Goal: Transaction & Acquisition: Purchase product/service

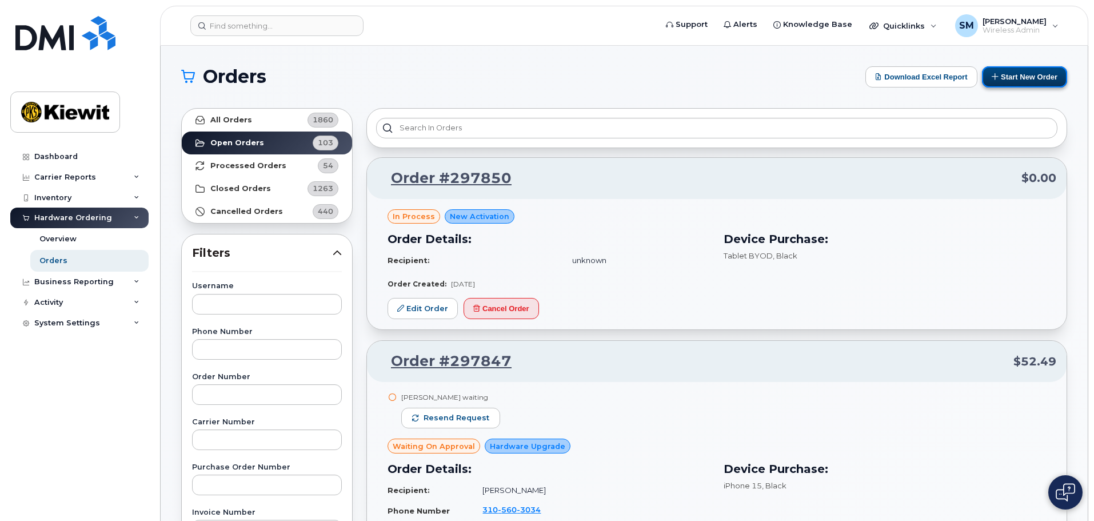
click at [1047, 71] on button "Start New Order" at bounding box center [1024, 76] width 85 height 21
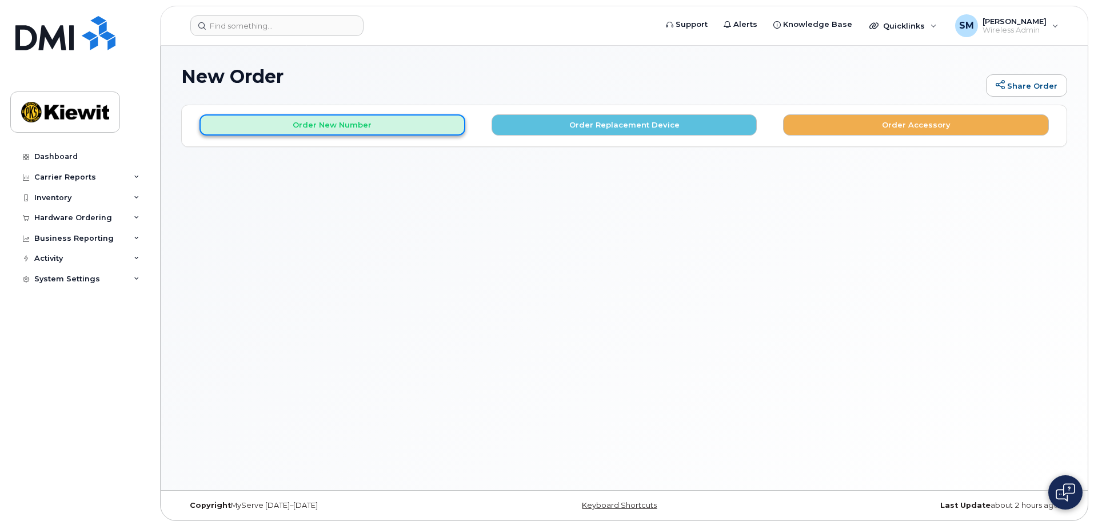
click at [309, 118] on button "Order New Number" at bounding box center [332, 124] width 266 height 21
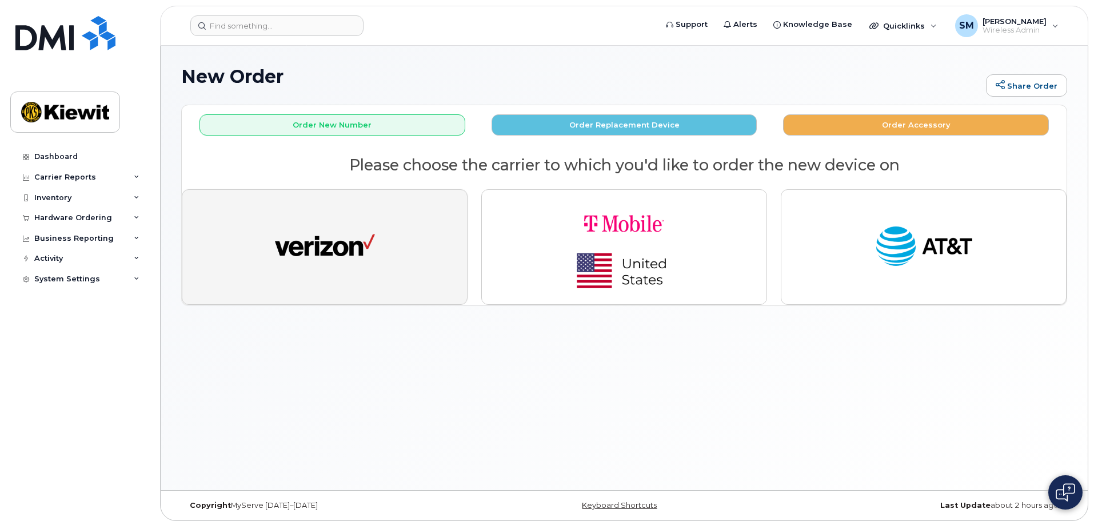
click at [304, 258] on img "button" at bounding box center [325, 246] width 100 height 51
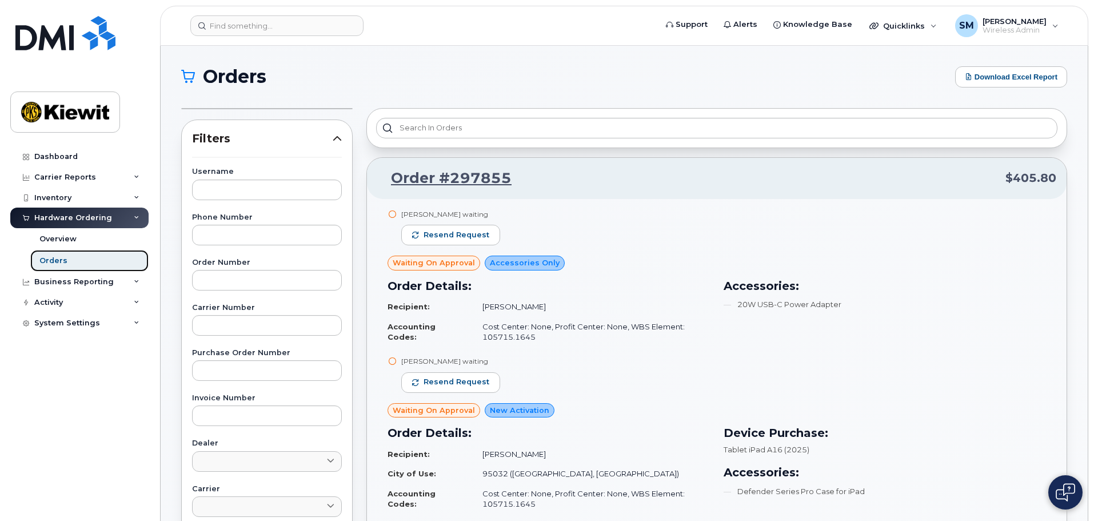
click at [104, 261] on link "Orders" at bounding box center [89, 261] width 118 height 22
click at [1032, 30] on span "Wireless Admin" at bounding box center [1014, 30] width 64 height 9
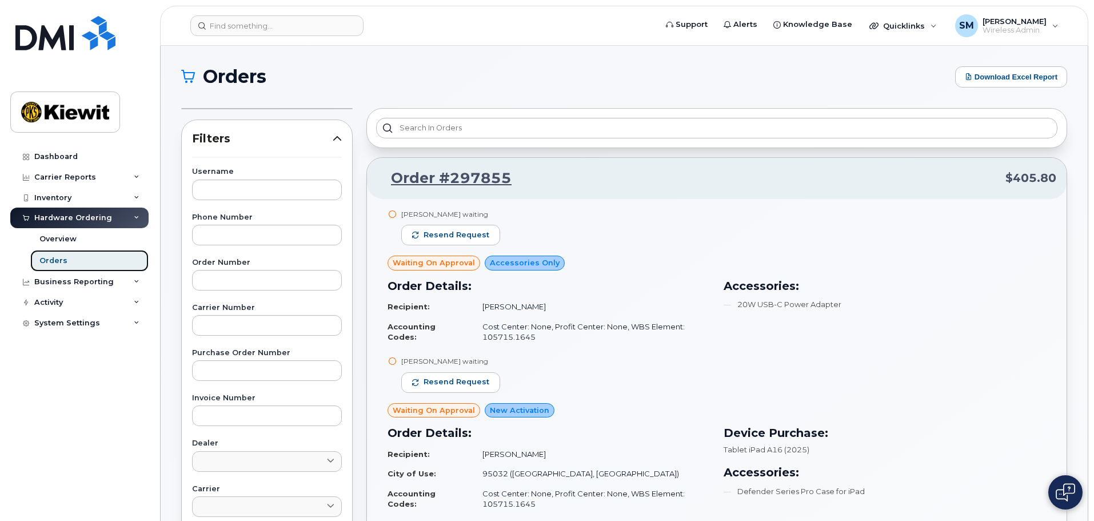
click at [119, 258] on link "Orders" at bounding box center [89, 261] width 118 height 22
click at [184, 82] on icon at bounding box center [188, 77] width 14 height 14
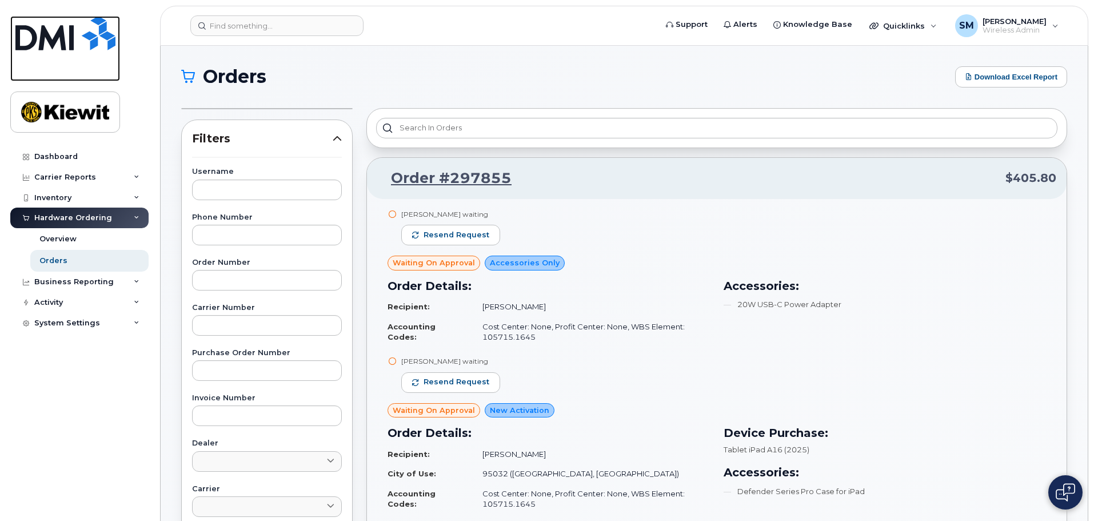
click at [59, 25] on img at bounding box center [65, 33] width 100 height 34
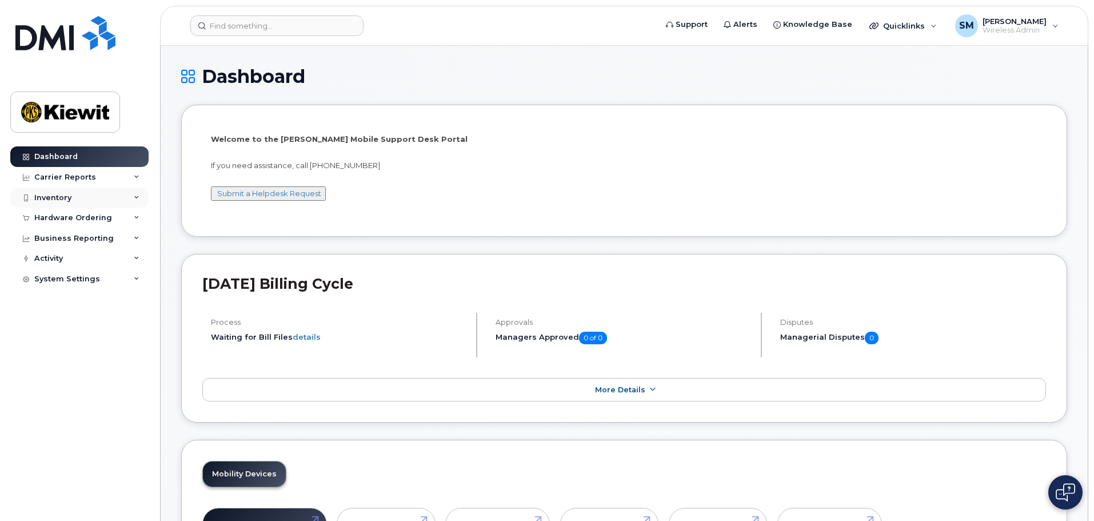
click at [133, 197] on div "Inventory" at bounding box center [79, 197] width 138 height 21
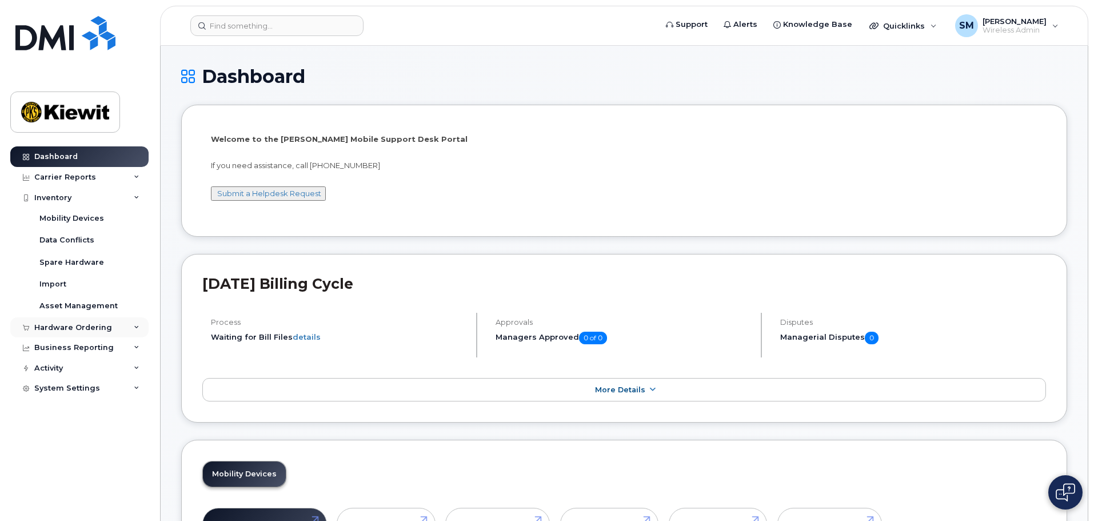
click at [118, 329] on div "Hardware Ordering" at bounding box center [79, 327] width 138 height 21
click at [94, 364] on link "Orders" at bounding box center [89, 370] width 118 height 22
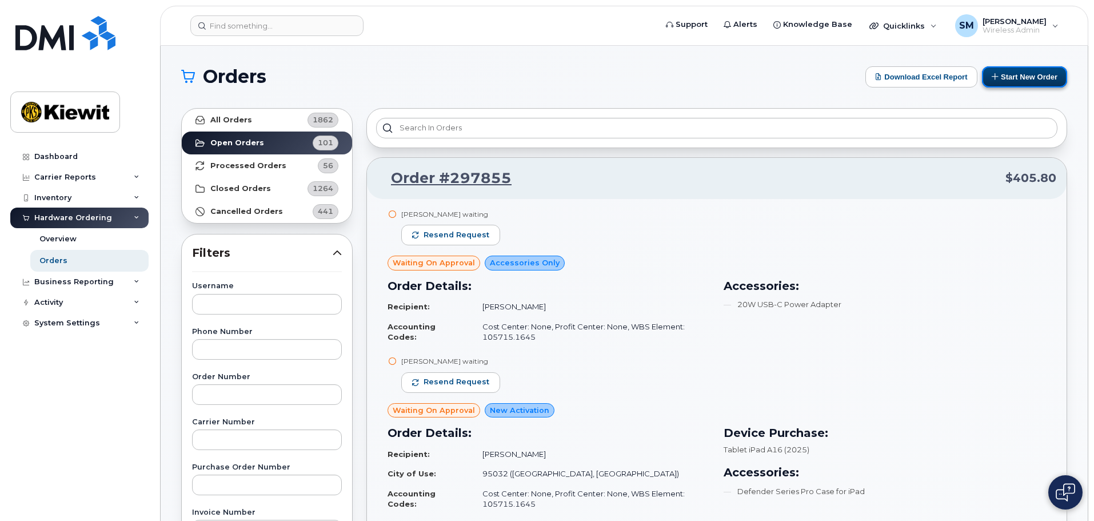
click at [1015, 78] on button "Start New Order" at bounding box center [1024, 76] width 85 height 21
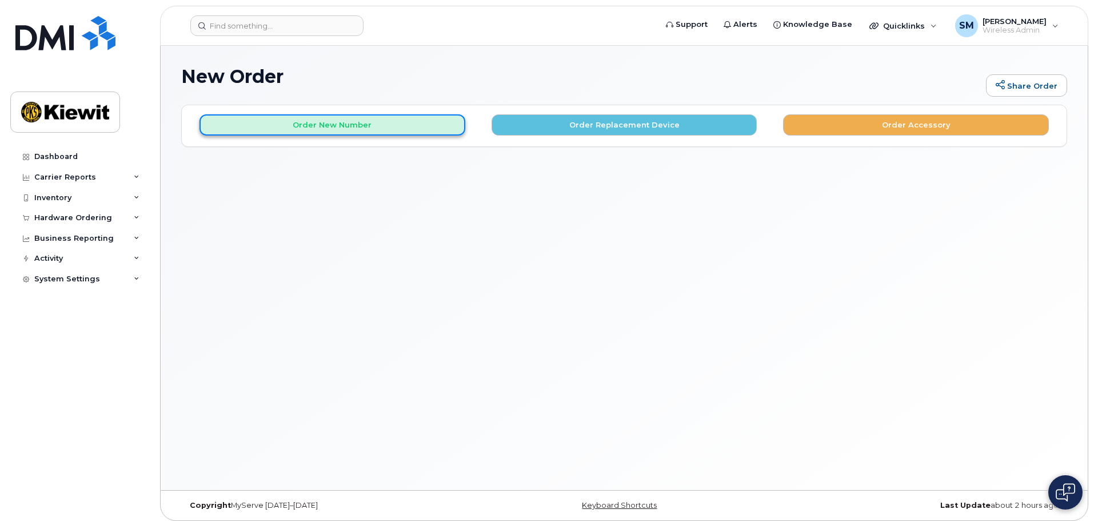
click at [313, 115] on button "Order New Number" at bounding box center [332, 124] width 266 height 21
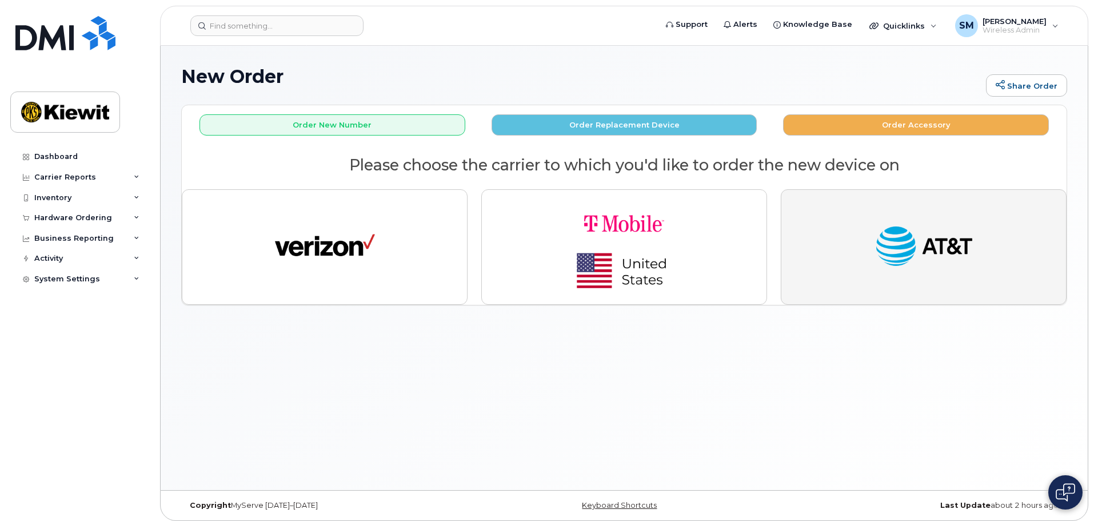
click at [876, 233] on img "button" at bounding box center [924, 246] width 100 height 51
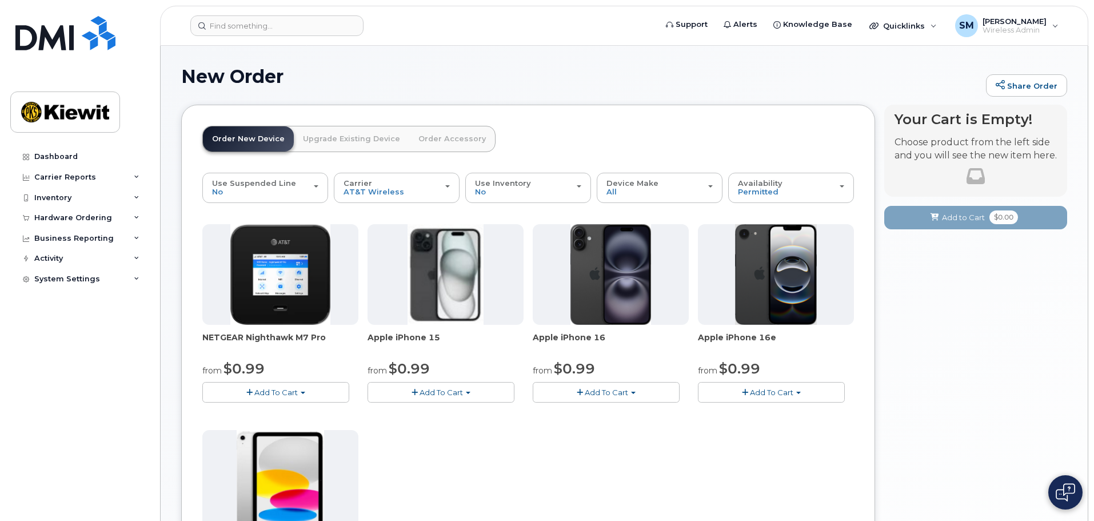
scroll to position [114, 0]
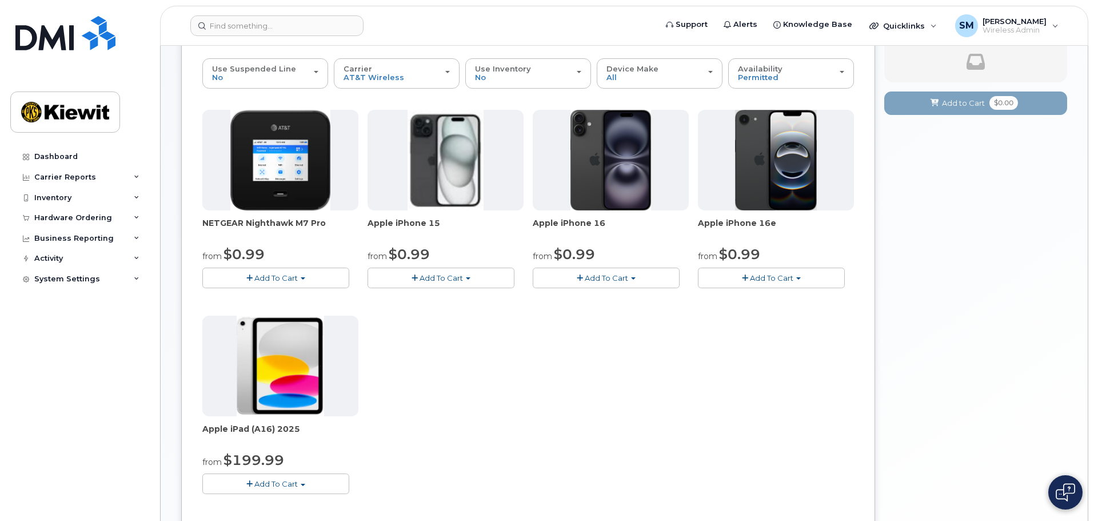
click at [463, 275] on button "Add To Cart" at bounding box center [440, 277] width 147 height 20
click at [579, 273] on button "Add To Cart" at bounding box center [606, 277] width 147 height 20
click at [459, 274] on span "Add To Cart" at bounding box center [440, 277] width 43 height 9
click at [462, 299] on link "$0.99 - 2 Year Activation (128GB)" at bounding box center [443, 299] width 147 height 14
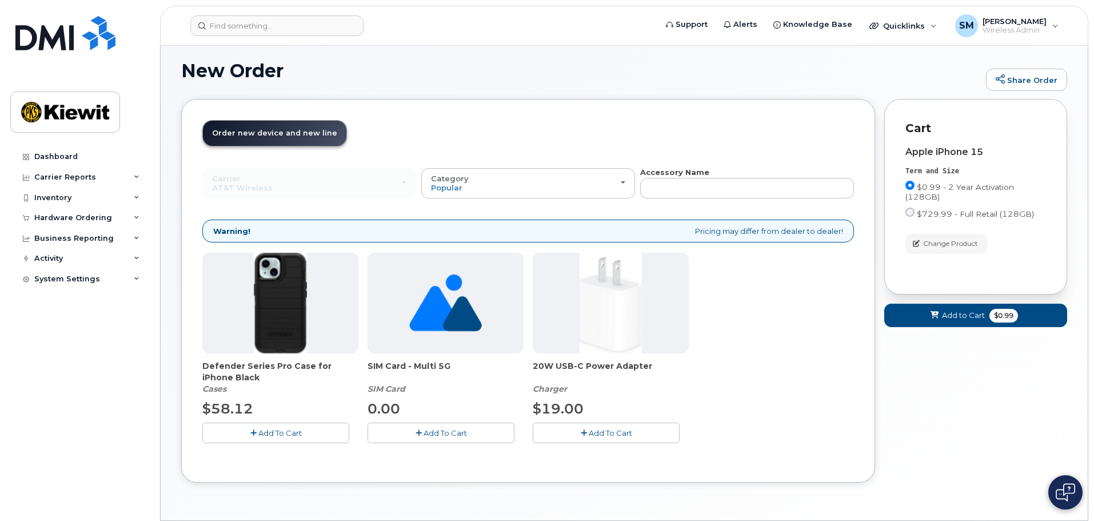
scroll to position [6, 0]
click at [306, 431] on button "Add To Cart" at bounding box center [275, 432] width 147 height 20
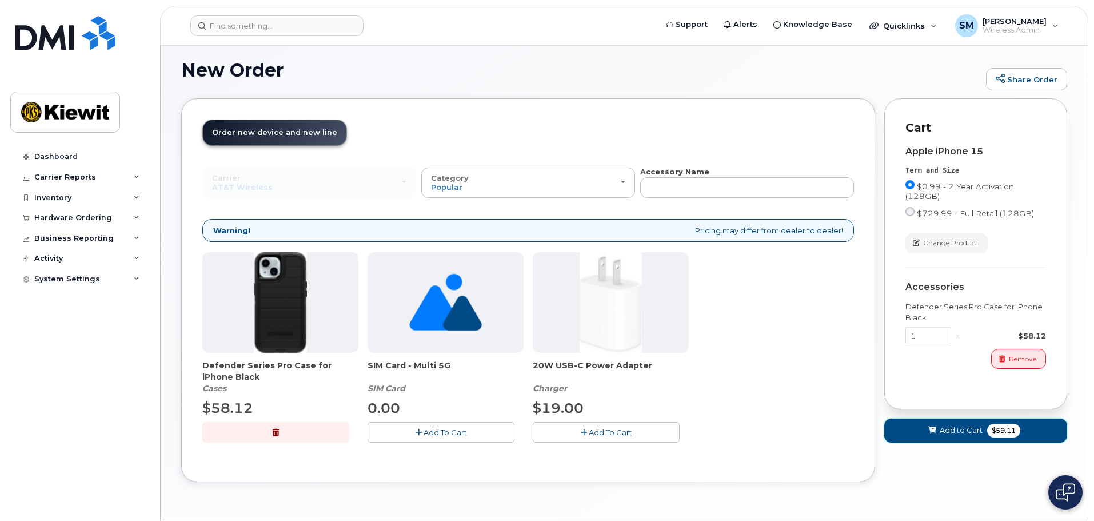
click at [916, 427] on button "Add to Cart $59.11" at bounding box center [975, 429] width 183 height 23
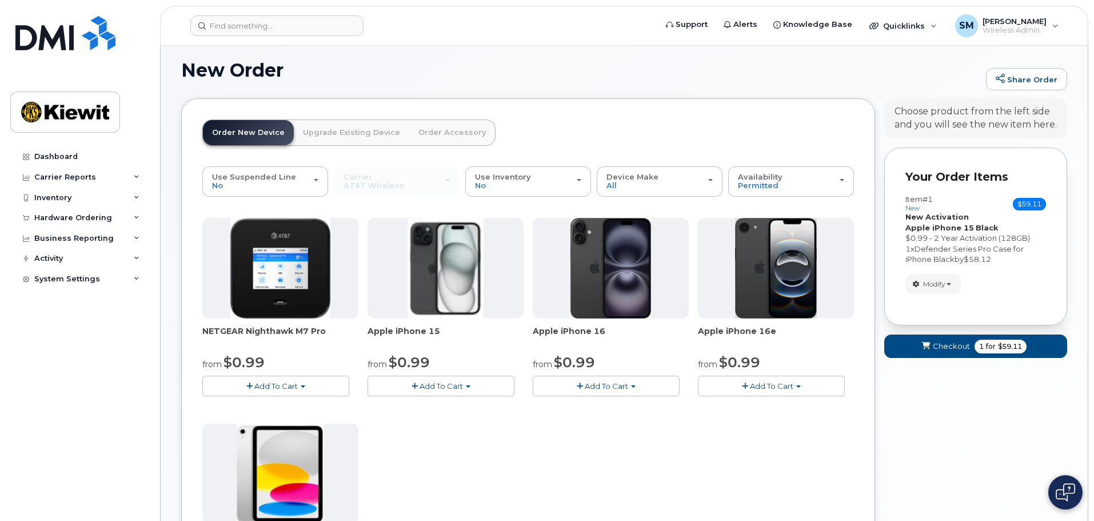
scroll to position [63, 0]
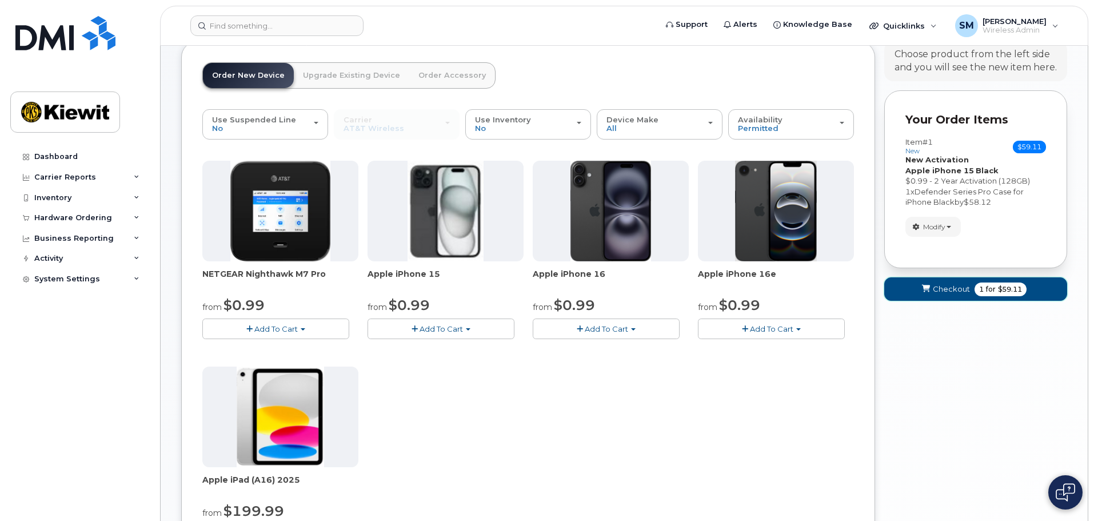
click at [960, 286] on span "Checkout" at bounding box center [950, 288] width 37 height 11
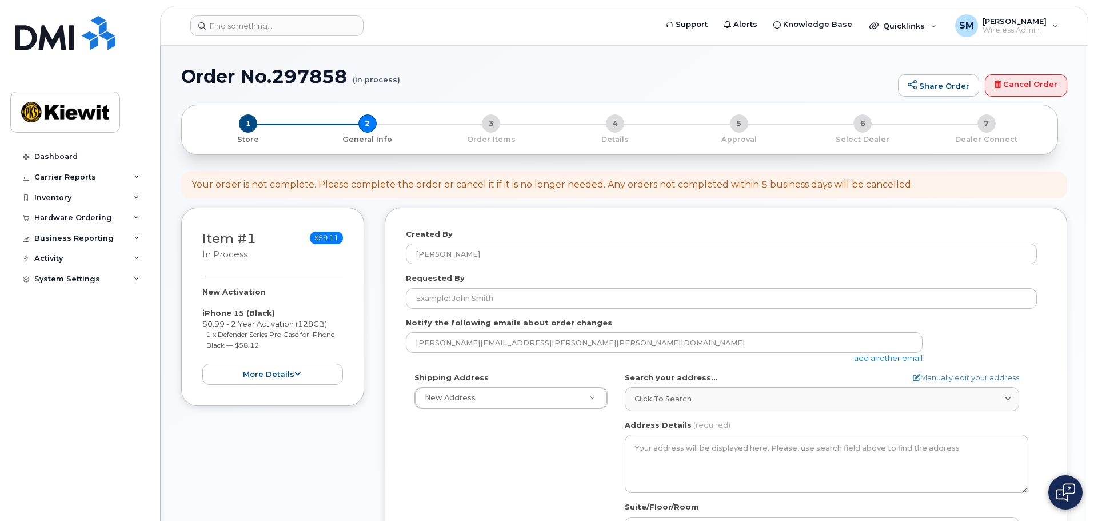
select select
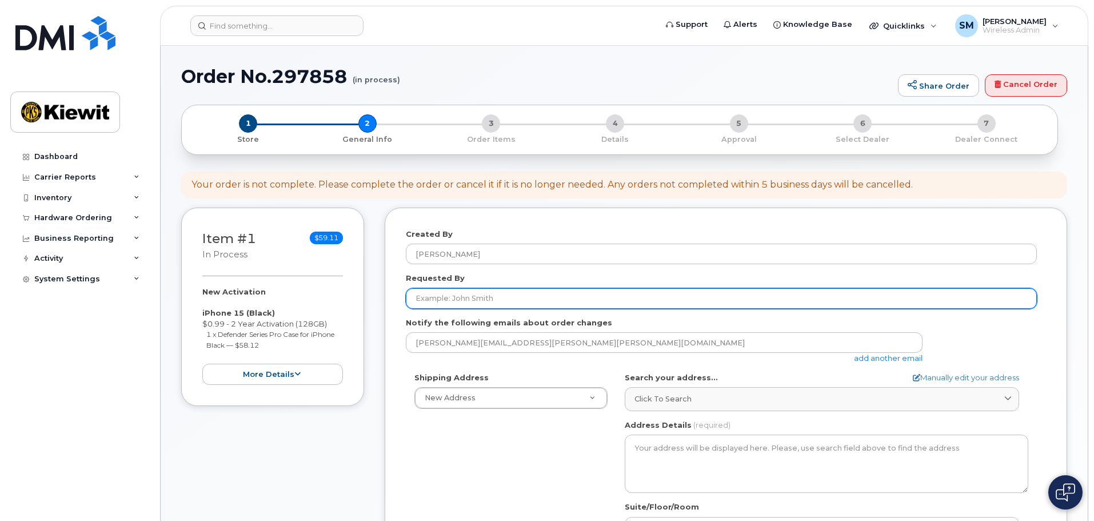
click at [458, 302] on input "Requested By" at bounding box center [721, 298] width 631 height 21
type input "[PERSON_NAME]"
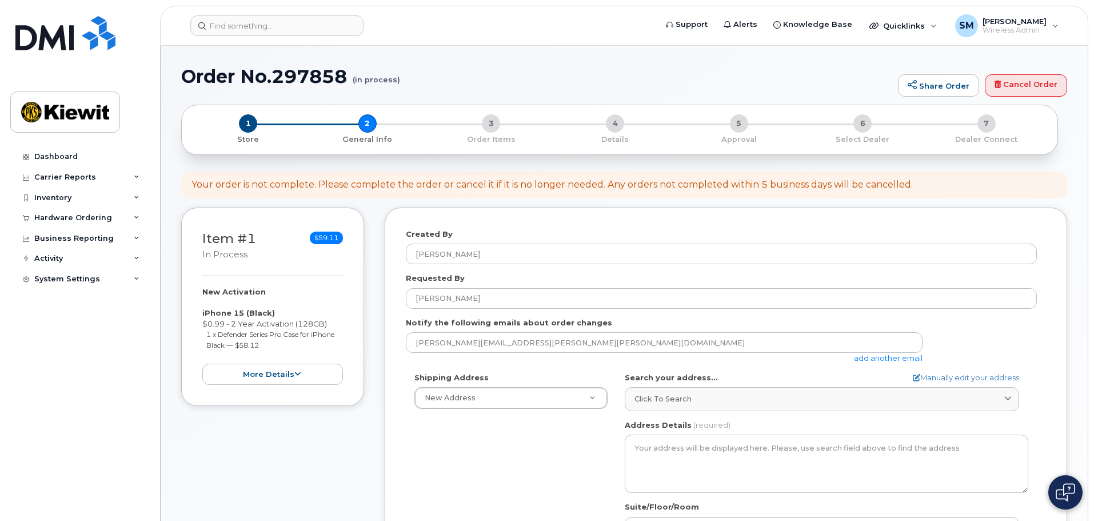
click at [887, 357] on link "add another email" at bounding box center [888, 357] width 69 height 9
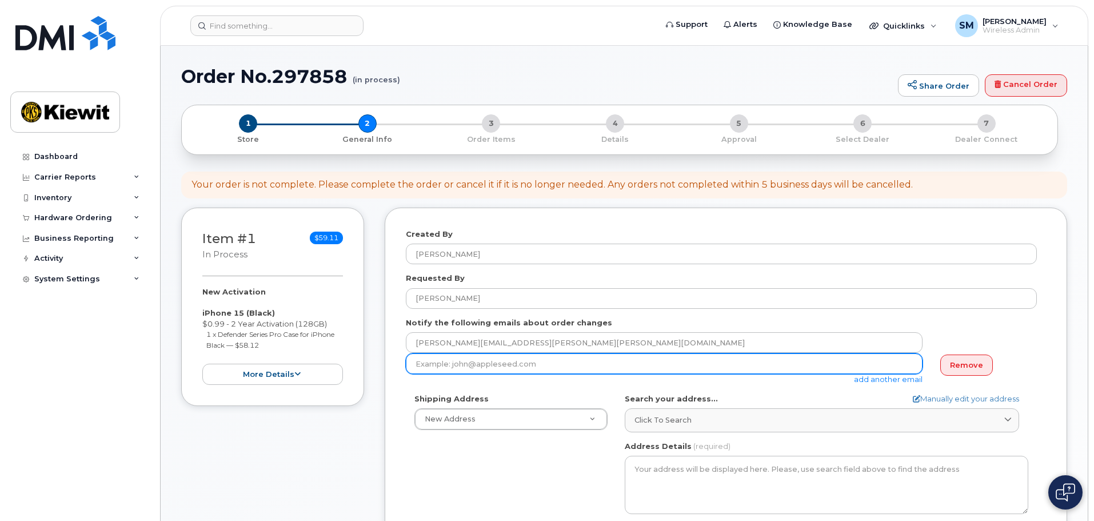
click at [525, 361] on input "email" at bounding box center [664, 363] width 517 height 21
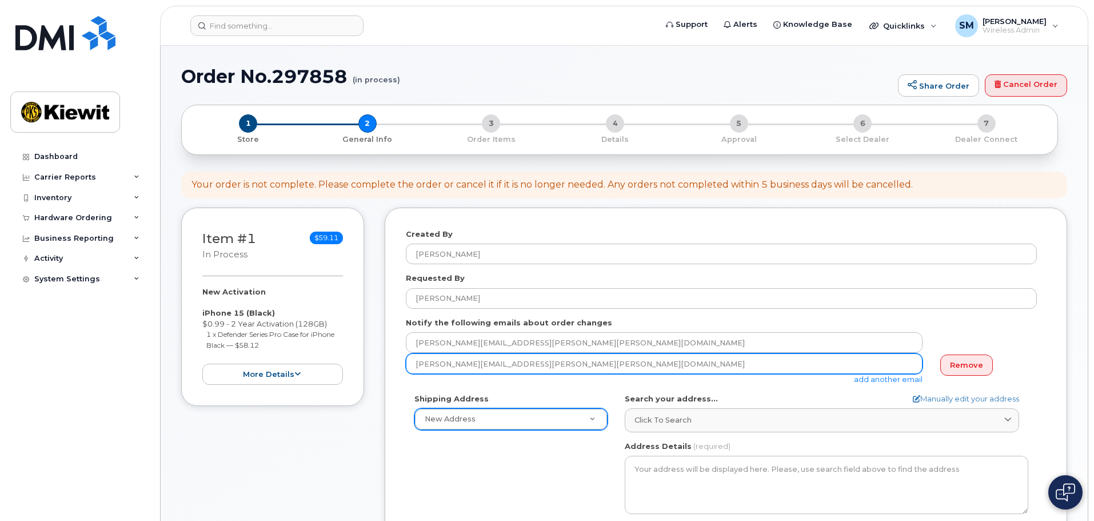
type input "freddy.argudo@kiewit.com"
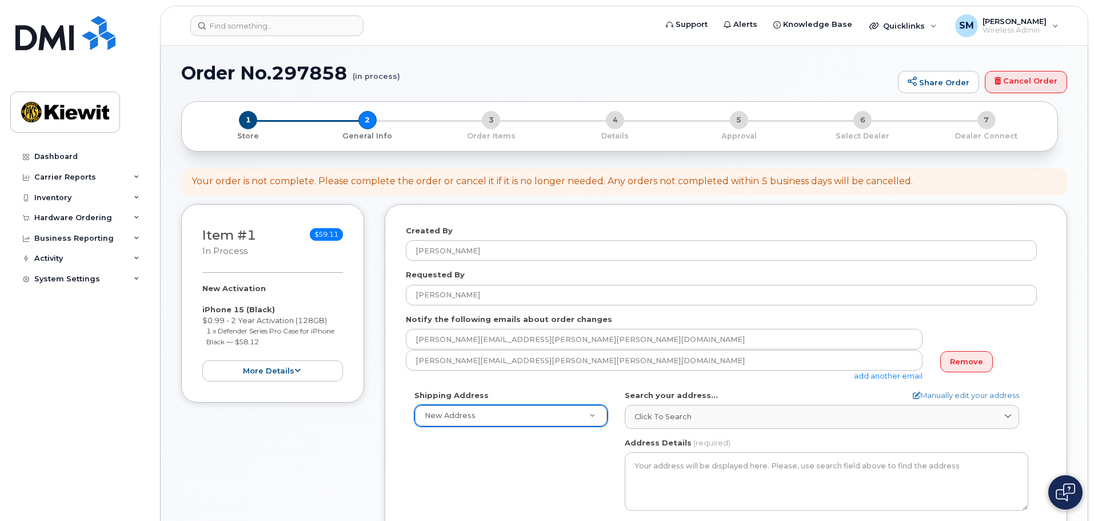
scroll to position [114, 0]
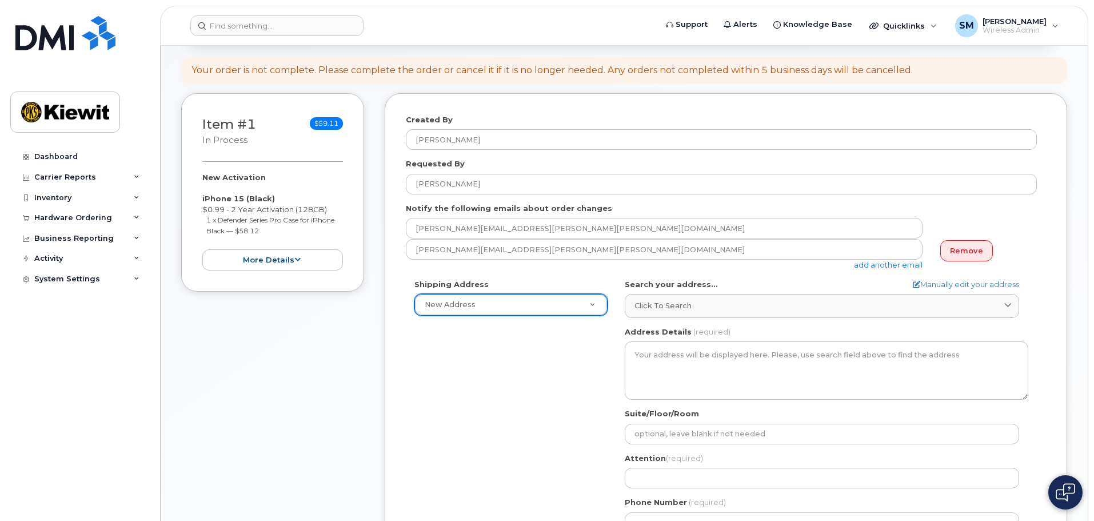
click at [962, 277] on form "Created By Shelby Miller Requested By Freddy Argudo Notify the following emails…" at bounding box center [726, 342] width 640 height 457
click at [955, 289] on link "Manually edit your address" at bounding box center [965, 284] width 106 height 11
select select
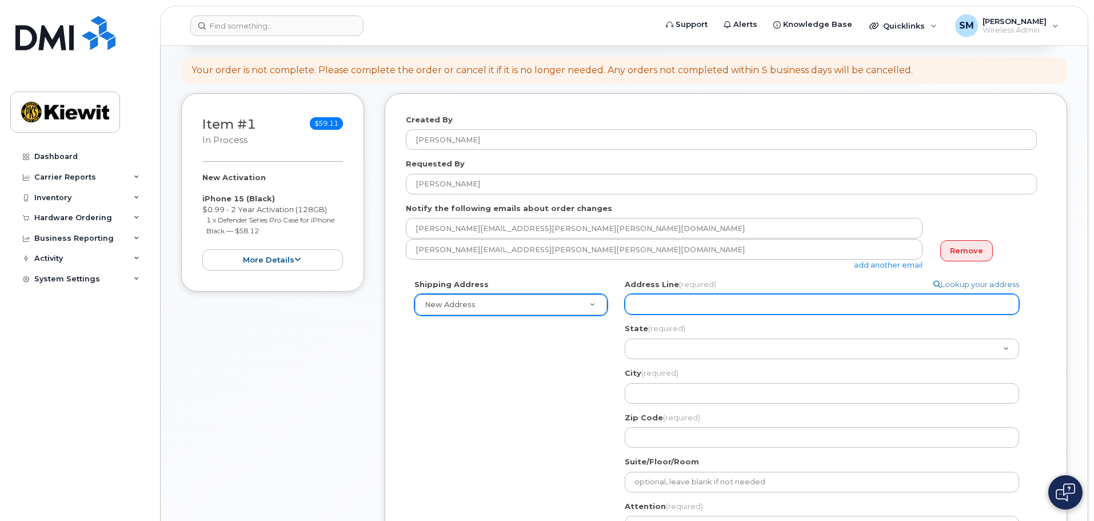
click at [764, 303] on input "Address Line (required)" at bounding box center [822, 304] width 394 height 21
select select
type input "3"
select select
type input "35"
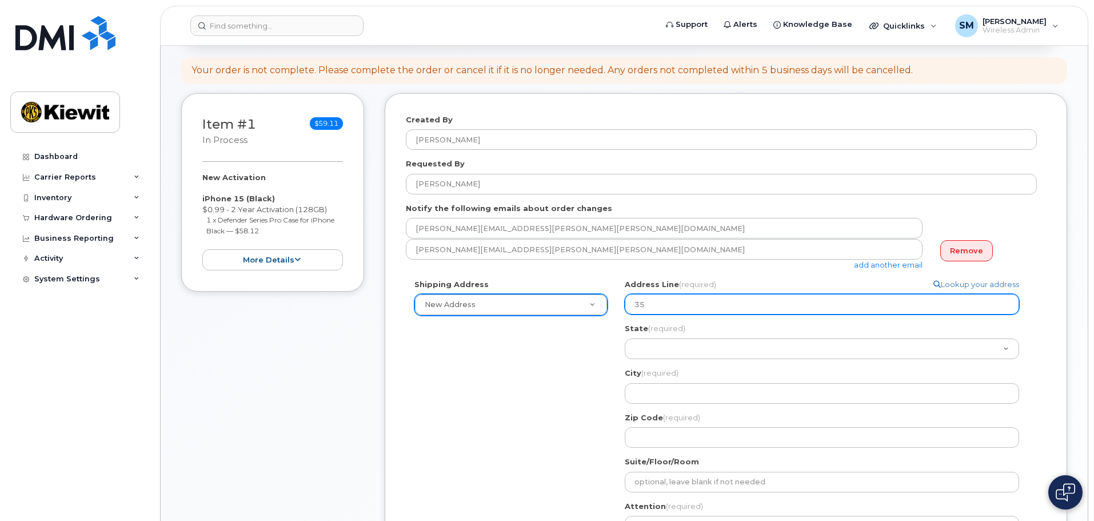
select select
type input "350"
select select
type input "3501"
select select
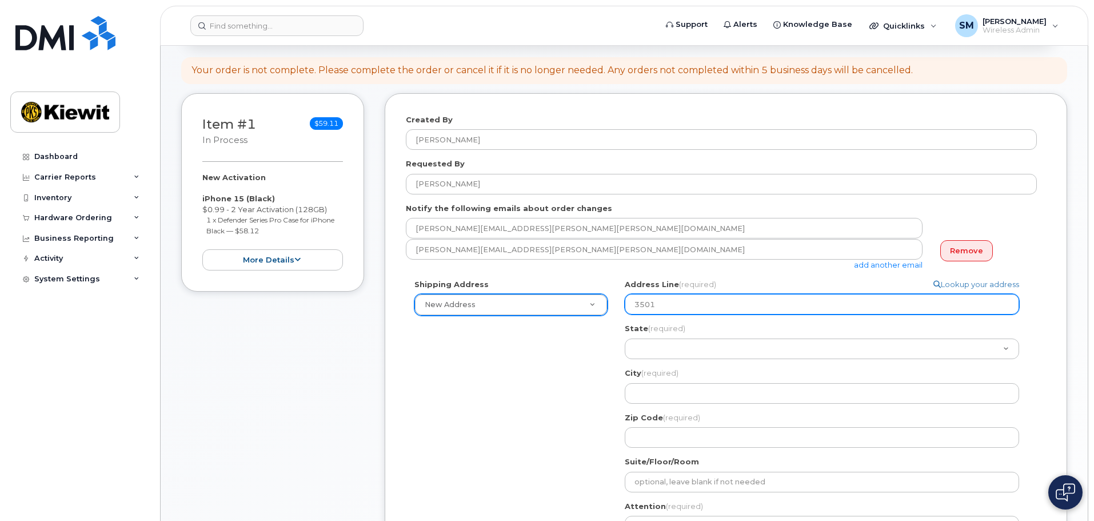
type input "3501 W"
select select
type input "3501 W."
select select
type input "3501 W. P"
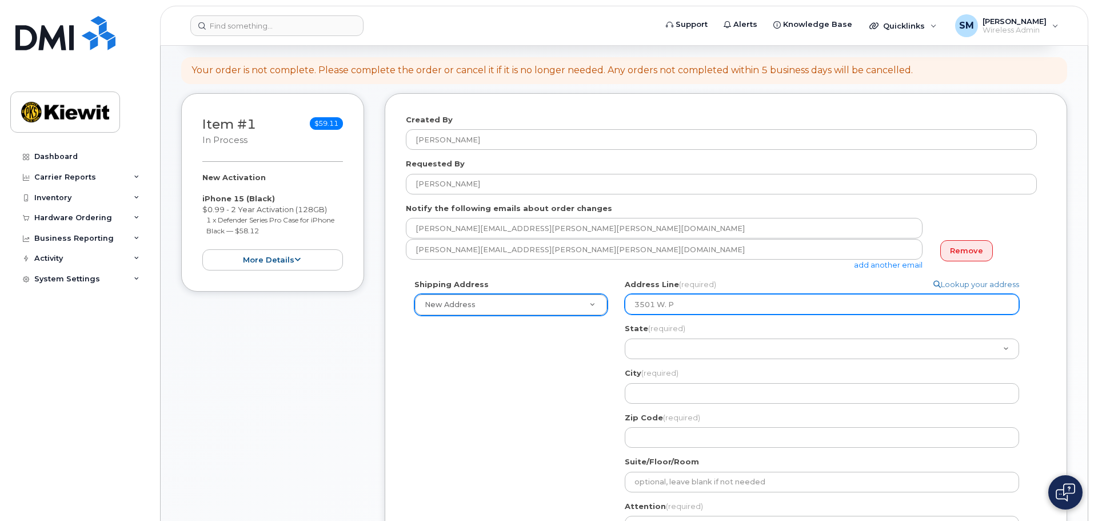
select select
type input "3501 W. Prospect Road"
select select
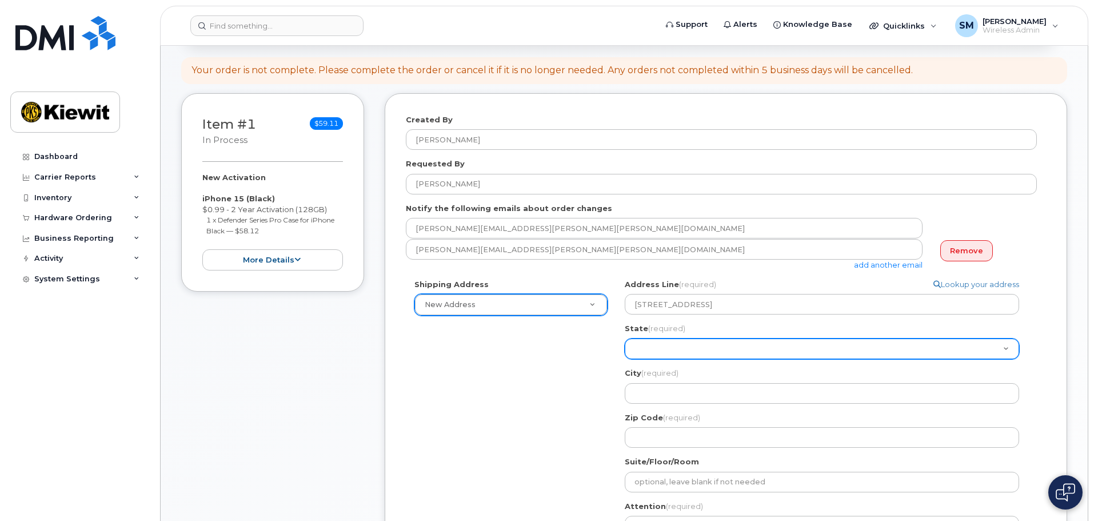
click at [732, 343] on select "Alabama Alaska American Samoa Arizona Arkansas California Colorado Connecticut …" at bounding box center [822, 348] width 394 height 21
select select "FL"
click at [625, 338] on select "Alabama Alaska American Samoa Arizona Arkansas California Colorado Connecticut …" at bounding box center [822, 348] width 394 height 21
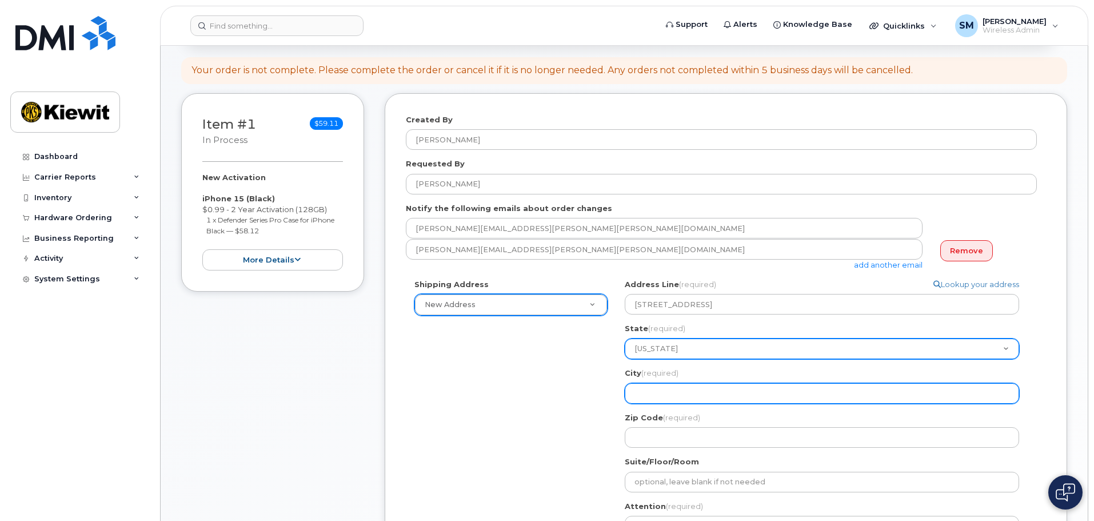
select select
type input "F"
select select
type input "Fo"
select select
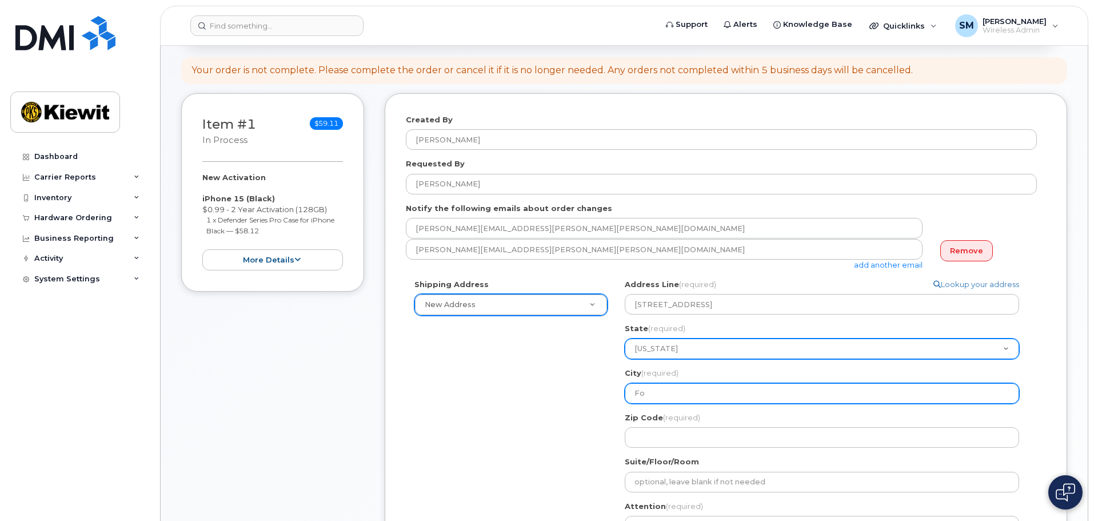
type input "For"
select select
type input "Fort"
select select
type input "Fort L"
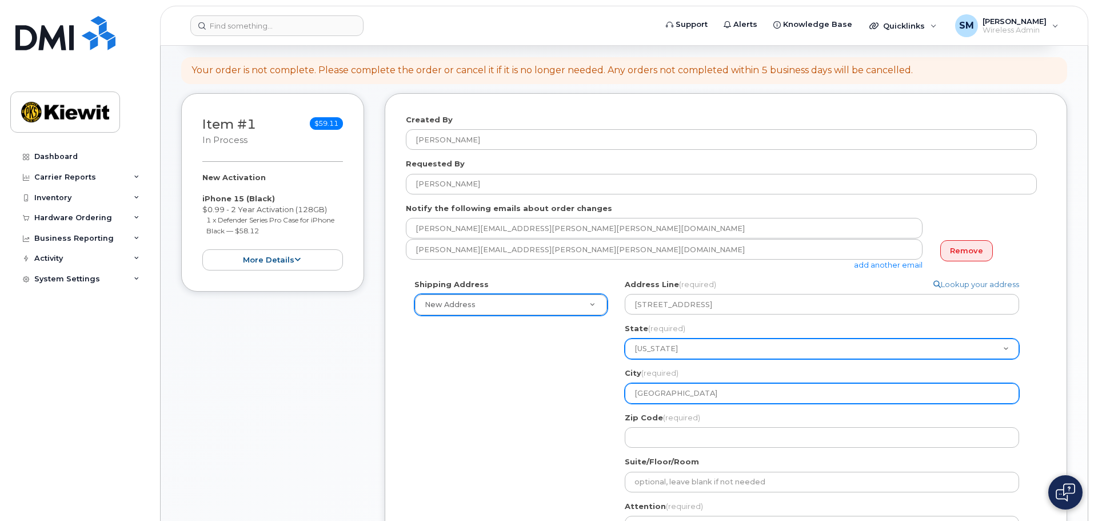
select select
type input "Fort La"
select select
type input "Fort Lau"
select select
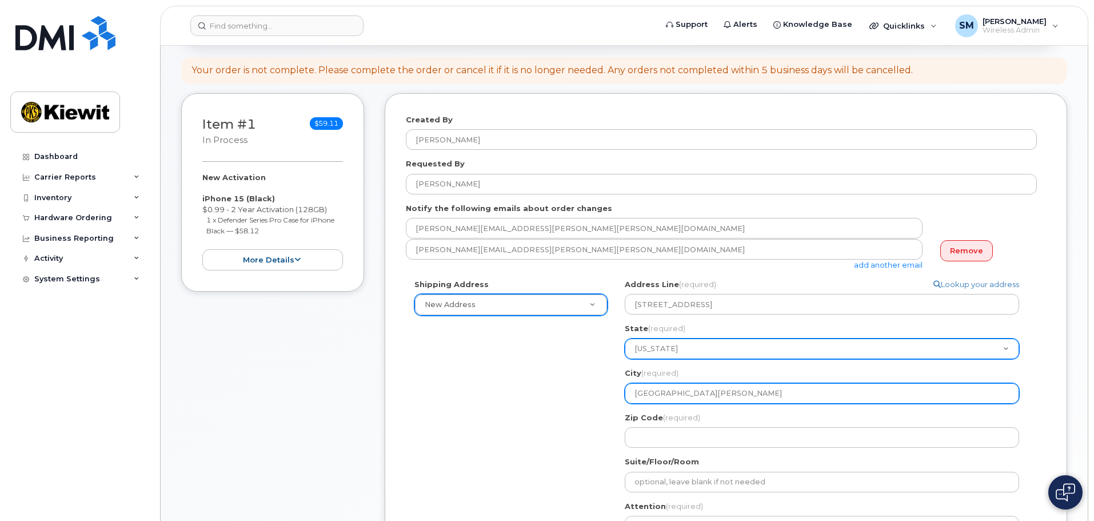
type input "Fort Laud"
select select
type input "Fort Laude"
select select
type input "Fort Lauder"
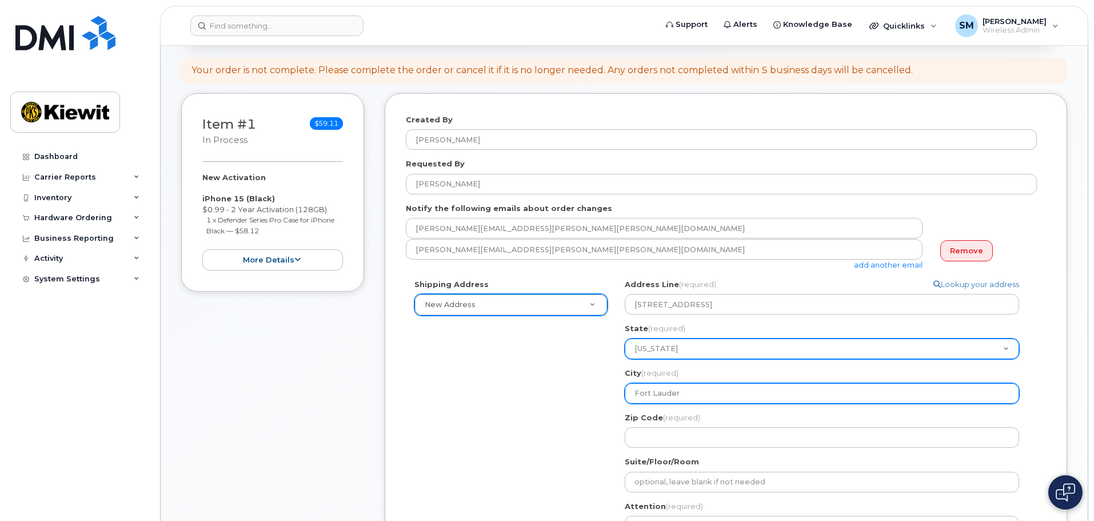
select select
type input "Fort Lauderd"
select select
type input "Fort Lauderda"
select select
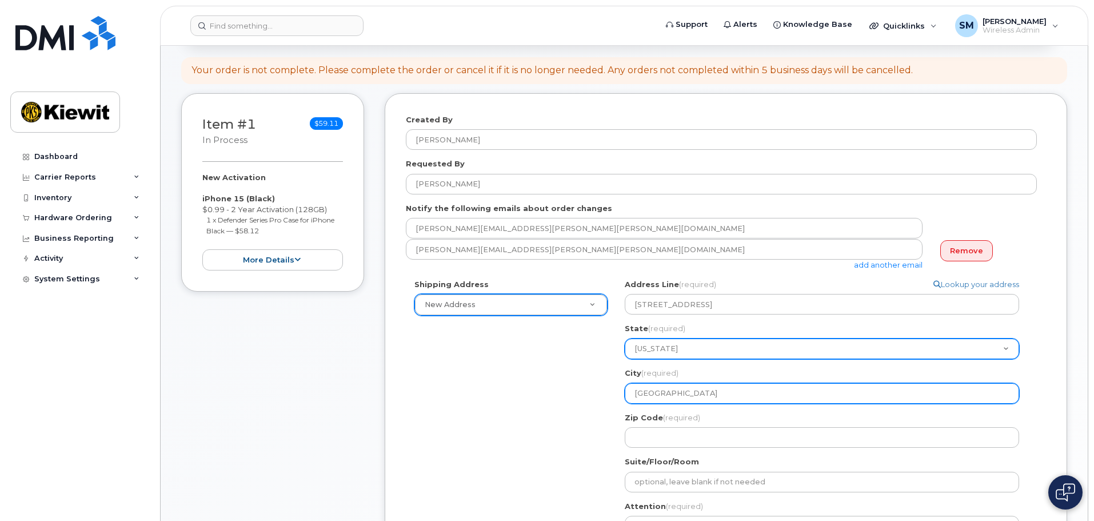
type input "Fort Lauderdal"
select select
type input "Fort Lauderdale"
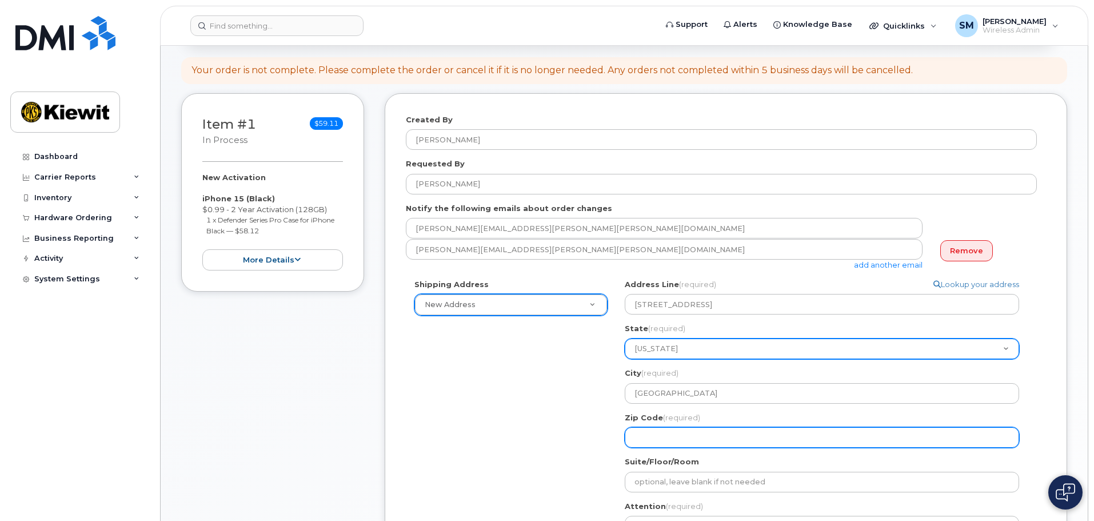
select select
type input "3"
select select
type input "33"
select select
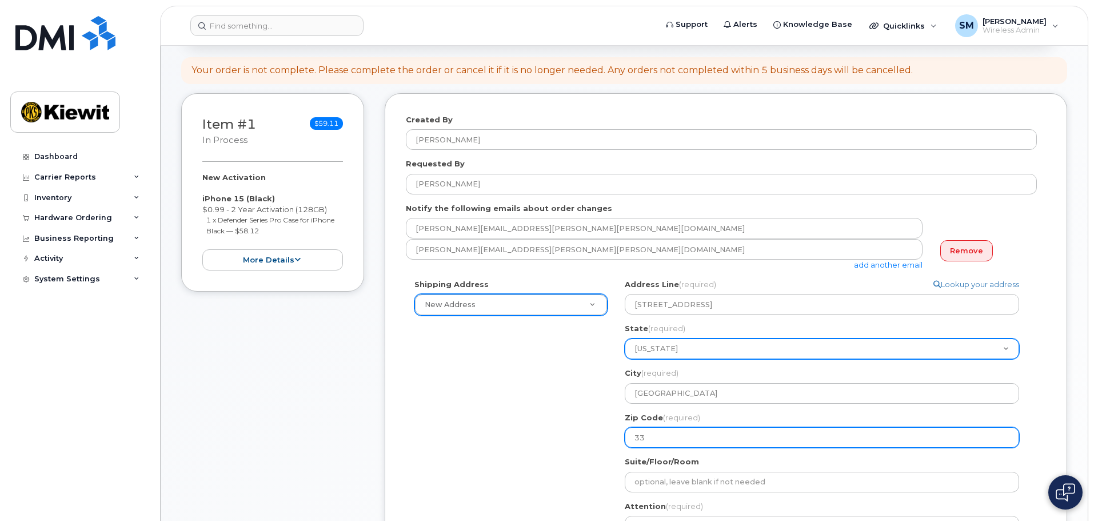
type input "333"
select select
type input "3330"
select select
type input "33306"
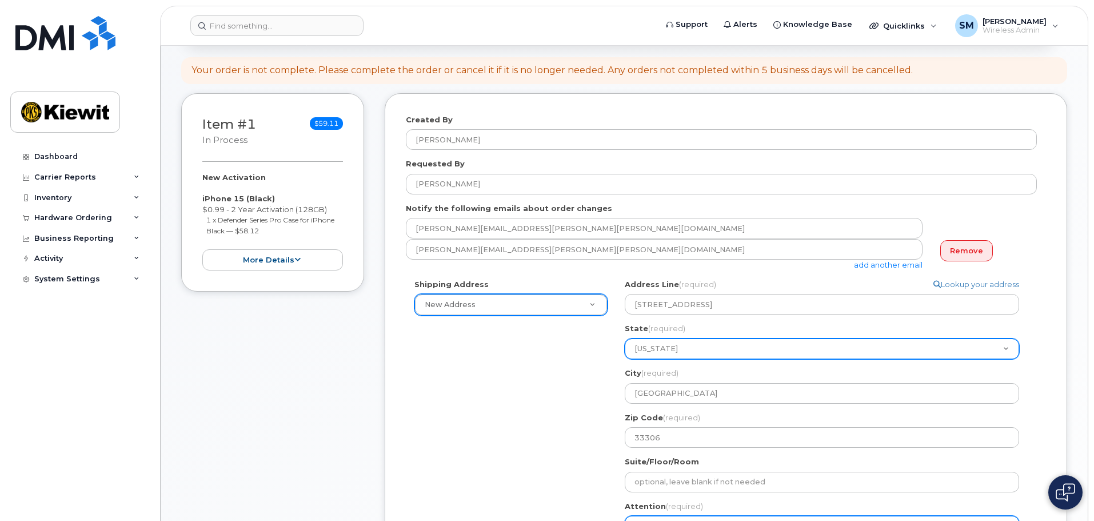
scroll to position [130, 0]
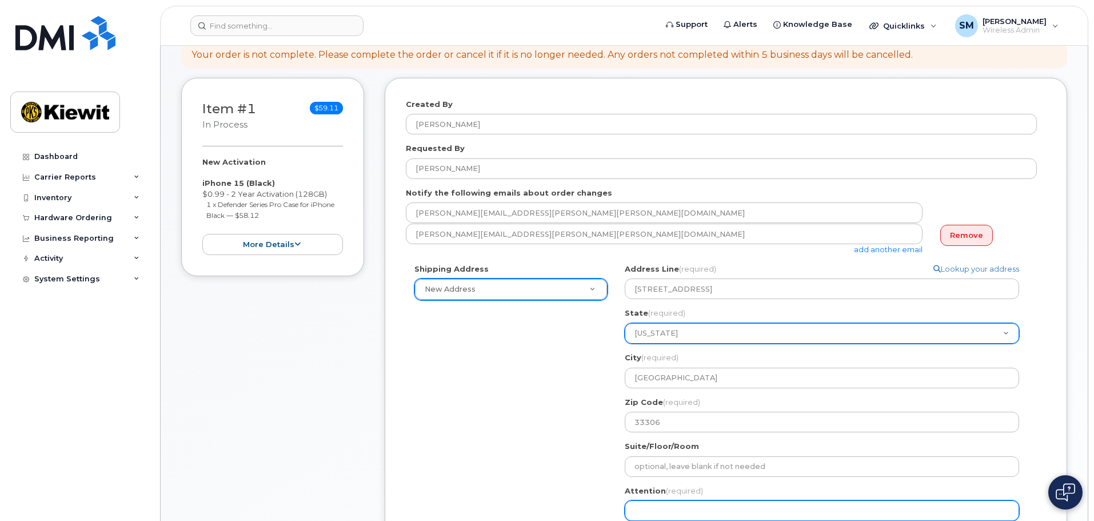
select select
type input "F"
select select
type input "Fr"
select select
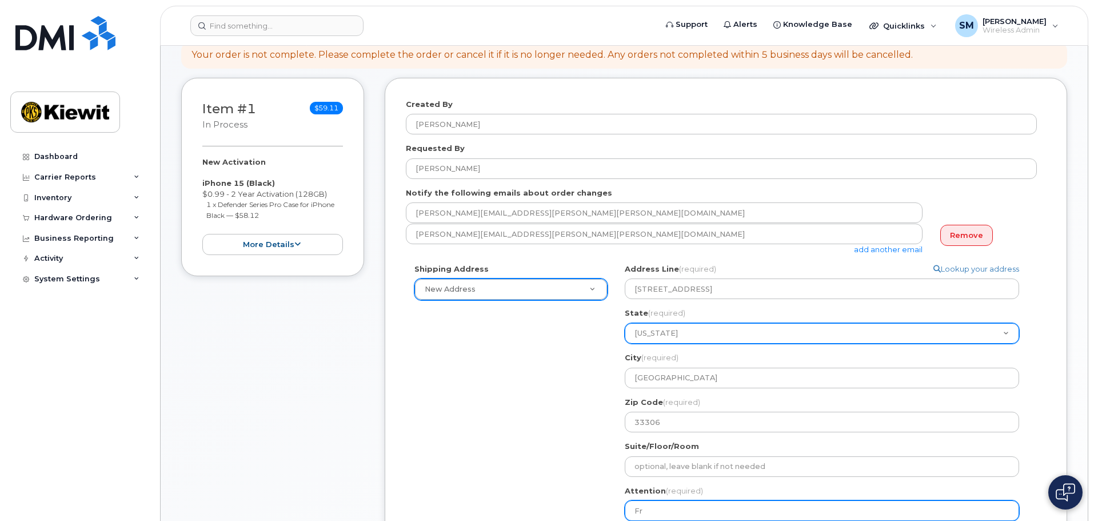
type input "Fre"
select select
type input "Fred"
select select
type input "Fredd"
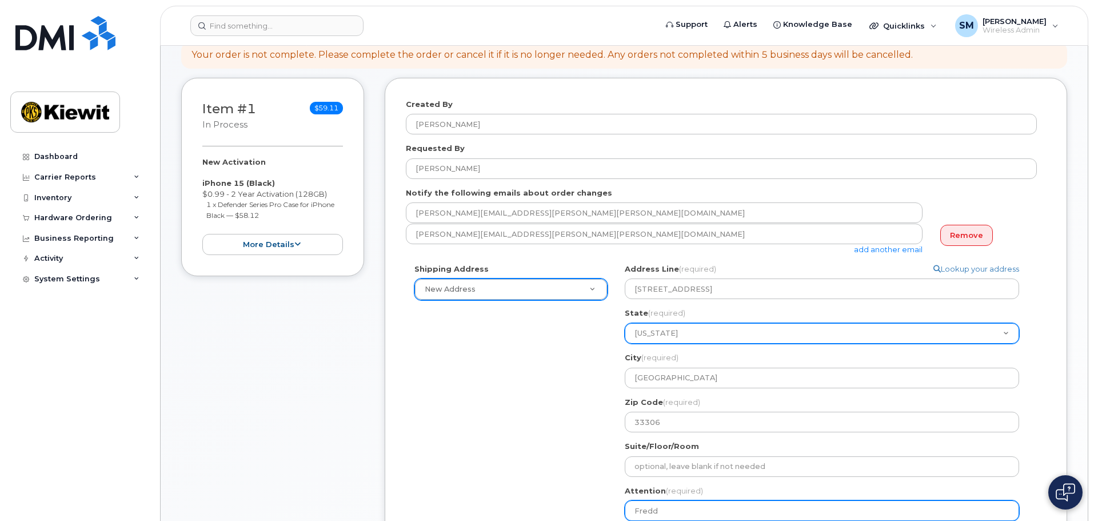
select select
type input "Freddy"
select select
type input "Freddy E"
select select
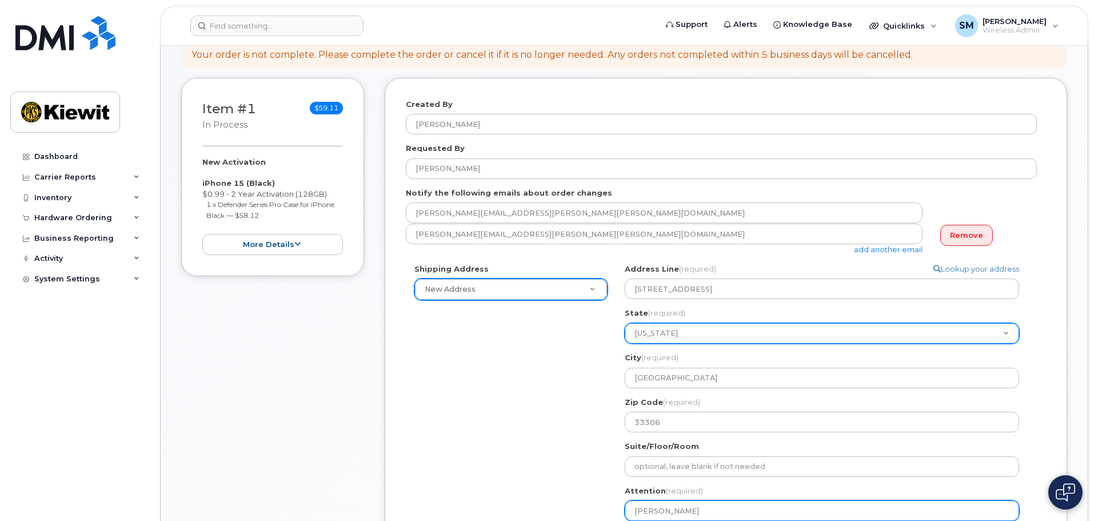
type input "Freddy ER"
select select
type input "Freddy E"
select select
type input "Freddy"
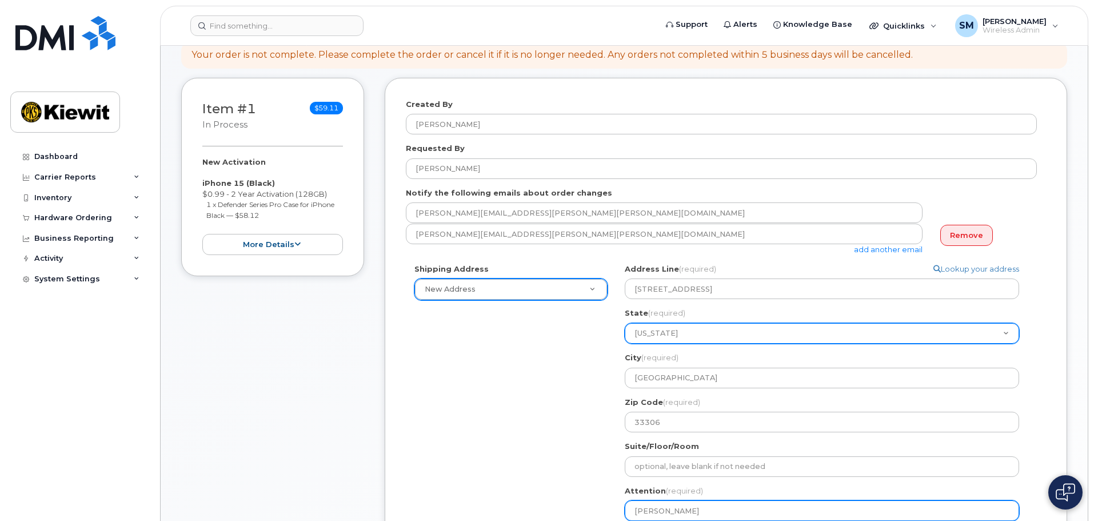
select select
type input "Freddy A"
select select
type input "Freddy Ar"
select select
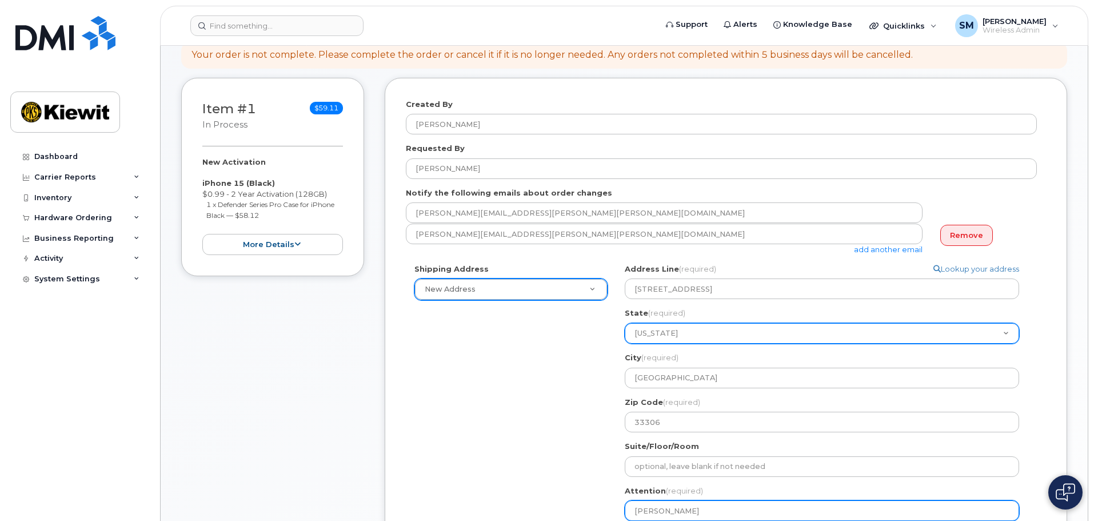
type input "Freddy Arg"
select select
type input "Freddy Argu"
select select
type input "Freddy Argud"
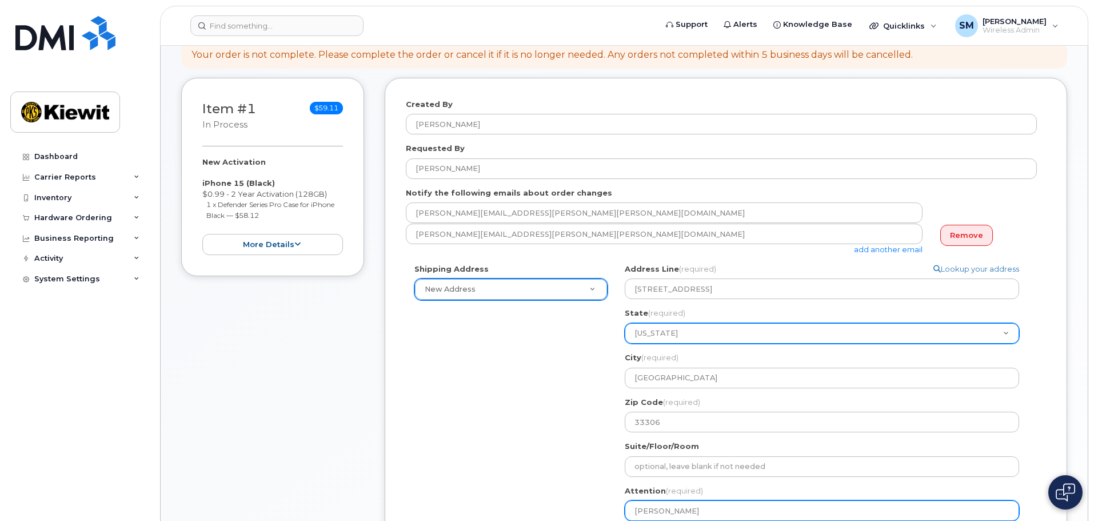
select select
type input "[PERSON_NAME]"
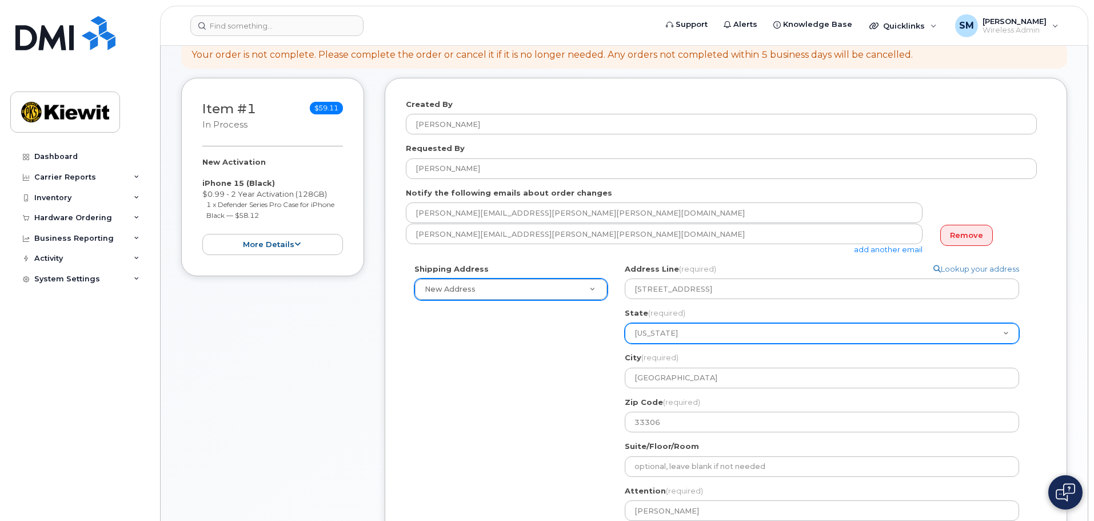
scroll to position [424, 0]
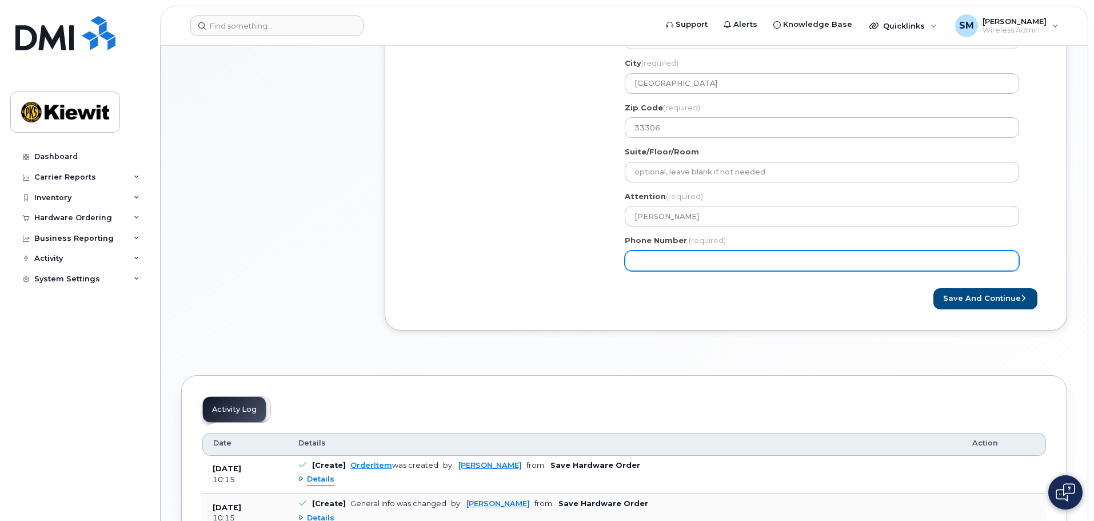
click at [711, 269] on input "Phone Number" at bounding box center [822, 260] width 394 height 21
paste input "9723429816"
select select
type input "9723429816"
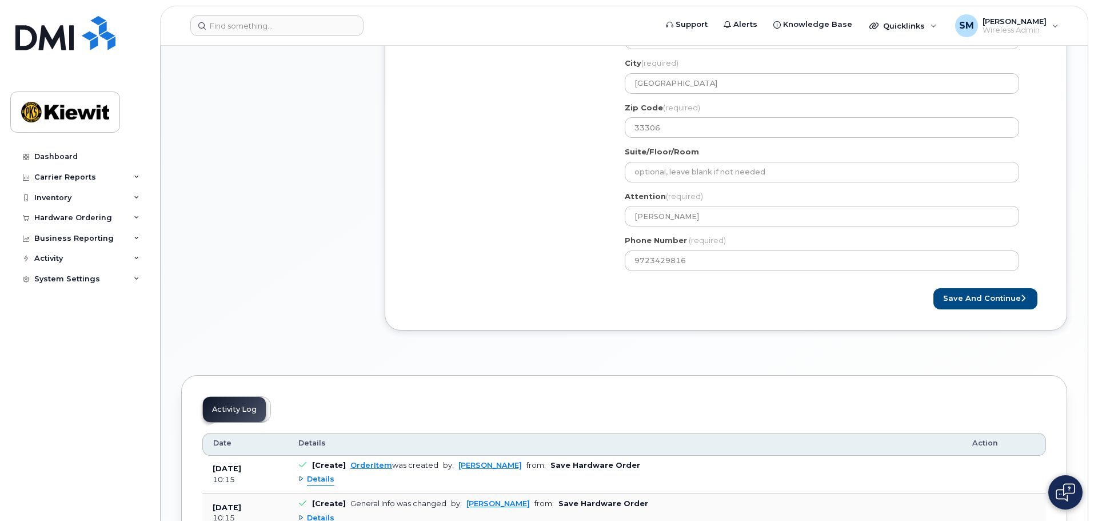
click at [491, 304] on div "Save and Continue" at bounding box center [726, 298] width 640 height 21
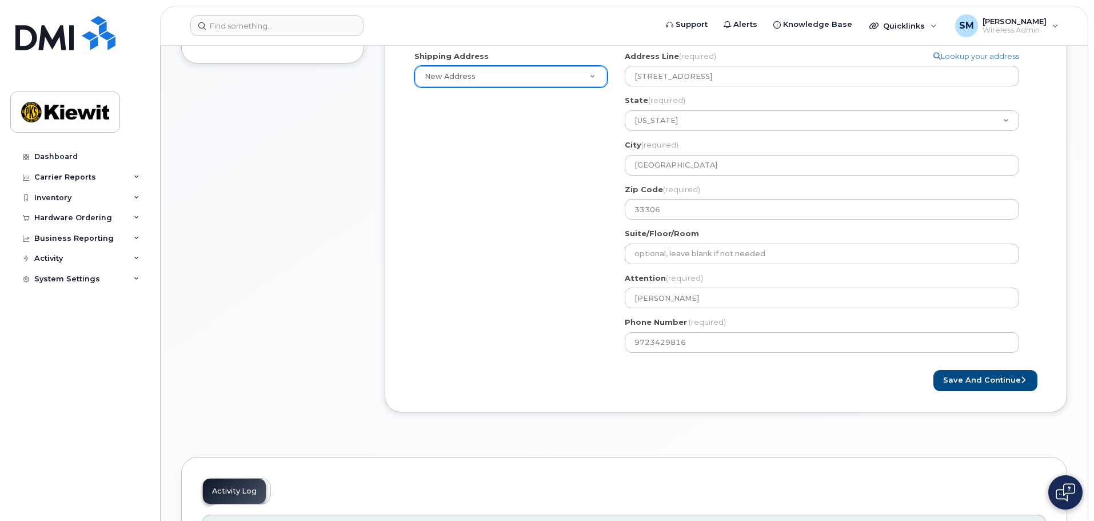
scroll to position [343, 0]
drag, startPoint x: 976, startPoint y: 387, endPoint x: 966, endPoint y: 389, distance: 10.9
click at [976, 387] on button "Save and Continue" at bounding box center [985, 379] width 104 height 21
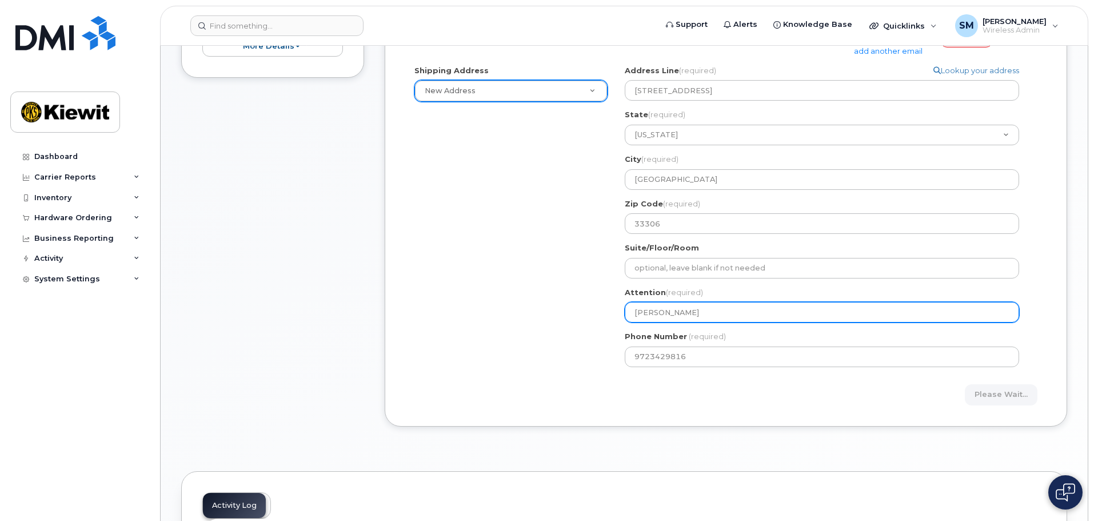
scroll to position [229, 0]
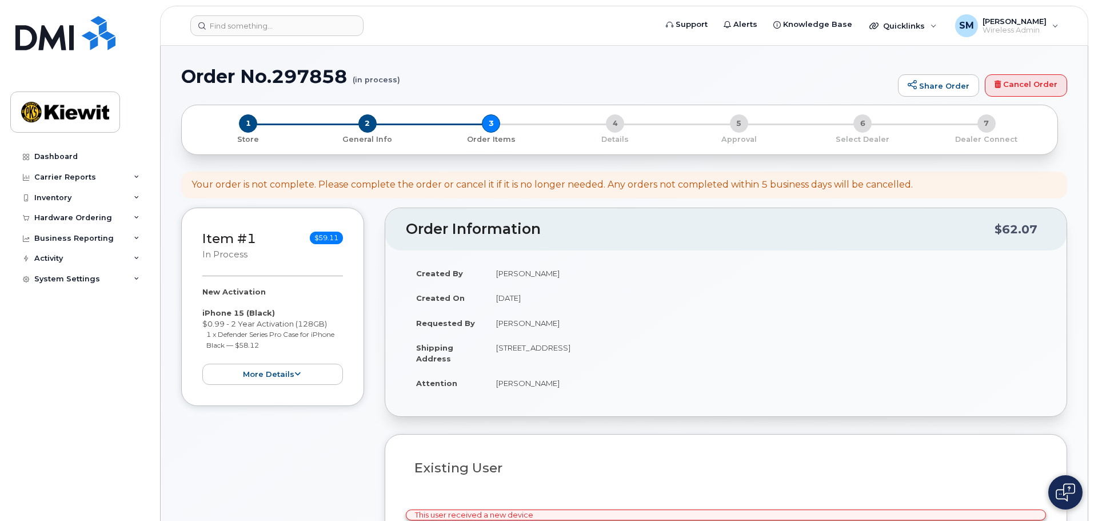
select select
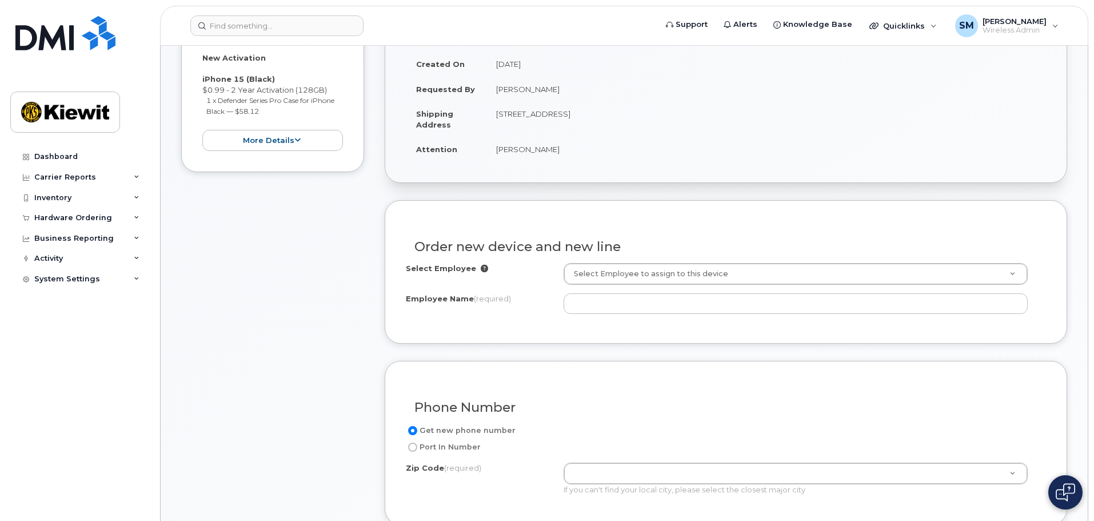
scroll to position [286, 0]
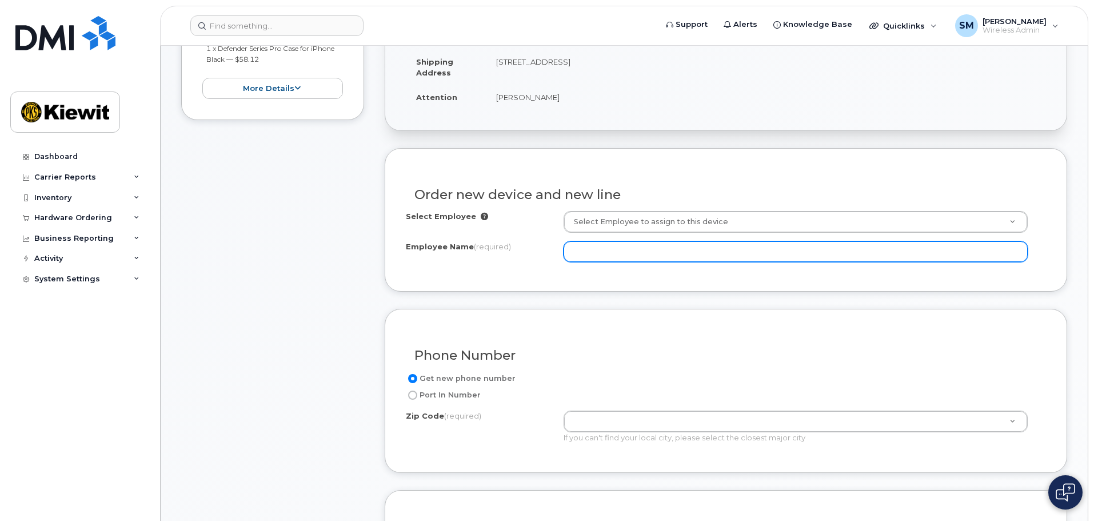
click at [621, 249] on input "Employee Name (required)" at bounding box center [795, 251] width 464 height 21
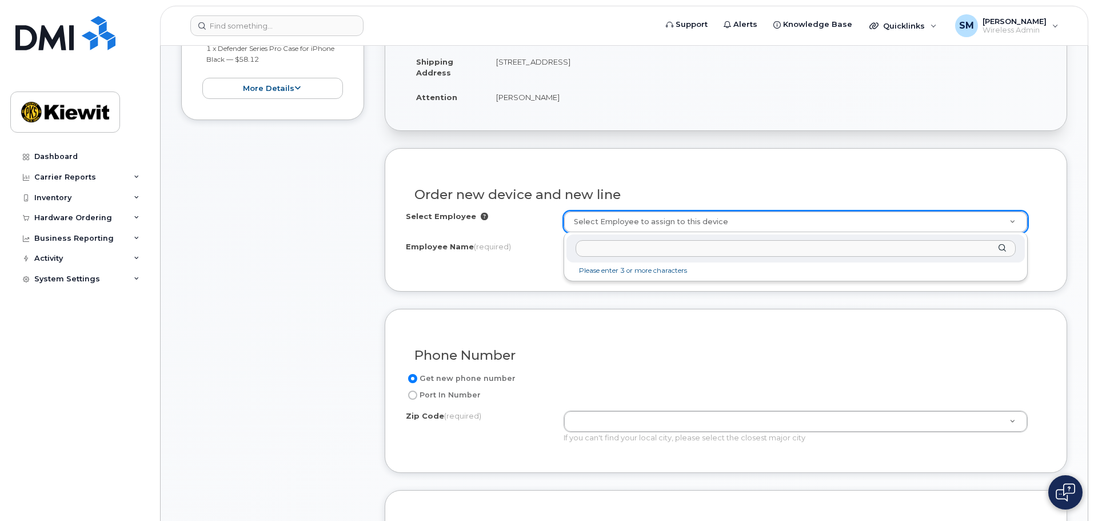
paste input "428227"
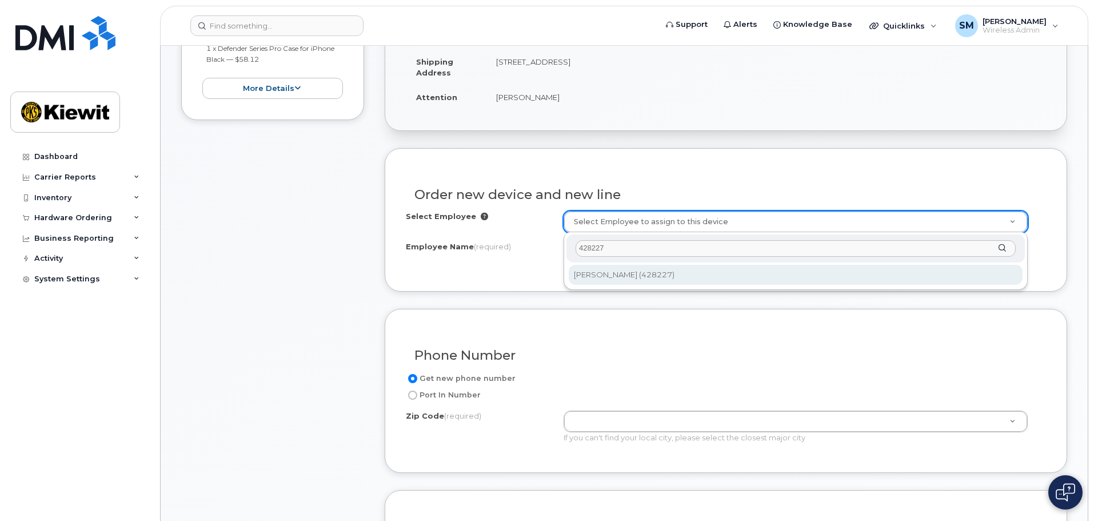
type input "428227"
type input "2155812"
type input "[PERSON_NAME]"
type input "[STREET_ADDRESS]"
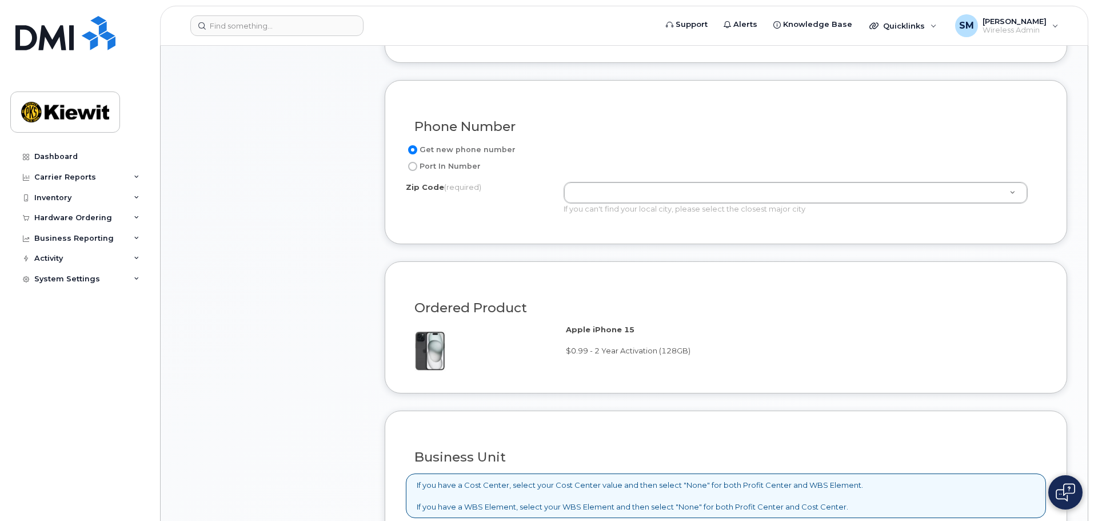
drag, startPoint x: 601, startPoint y: 341, endPoint x: 437, endPoint y: 343, distance: 164.0
click at [434, 345] on img at bounding box center [426, 351] width 40 height 42
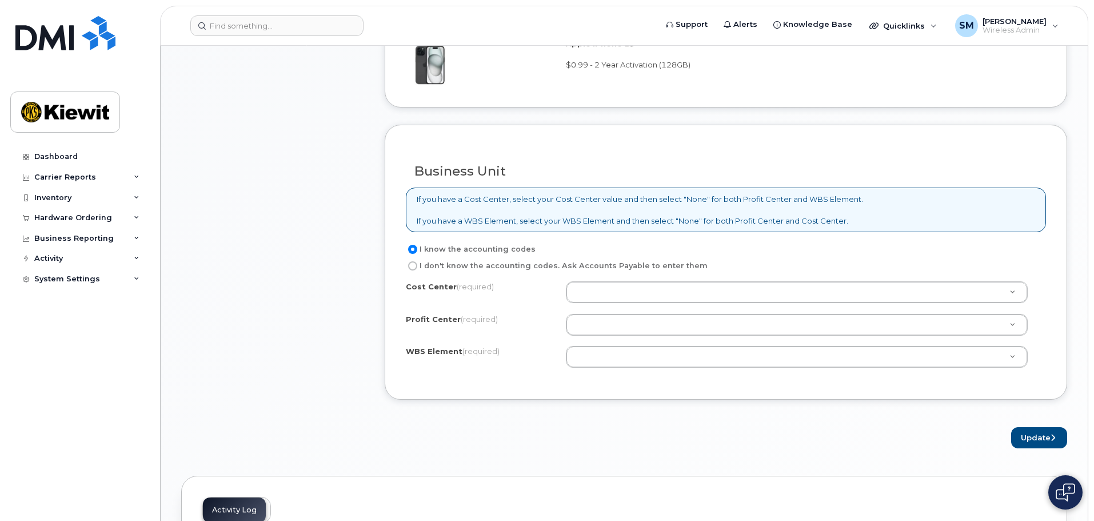
drag, startPoint x: 598, startPoint y: 372, endPoint x: 601, endPoint y: 362, distance: 10.0
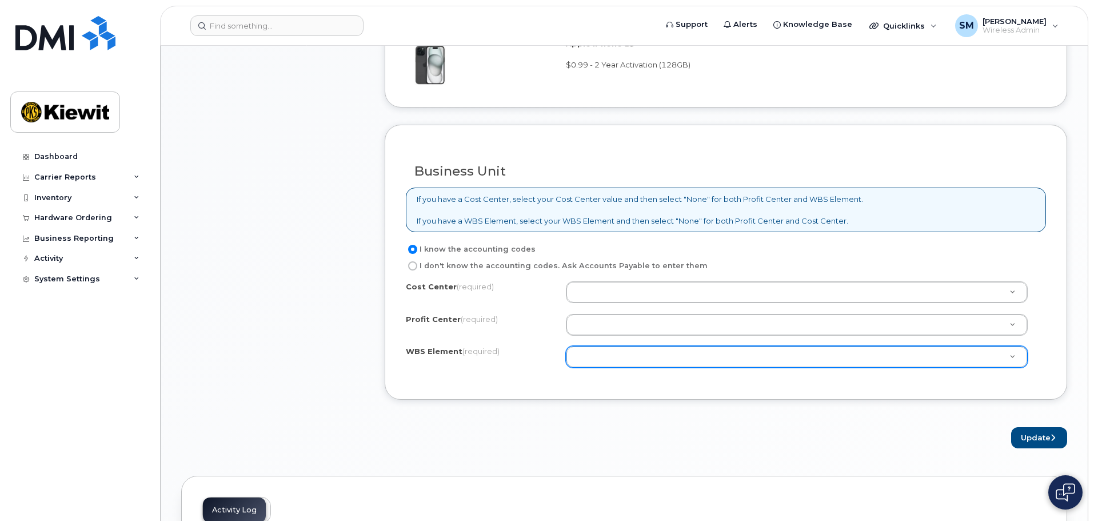
click at [598, 370] on div "Cost Center (required) Profit Center (required) None - None - None WBS Element …" at bounding box center [726, 329] width 640 height 97
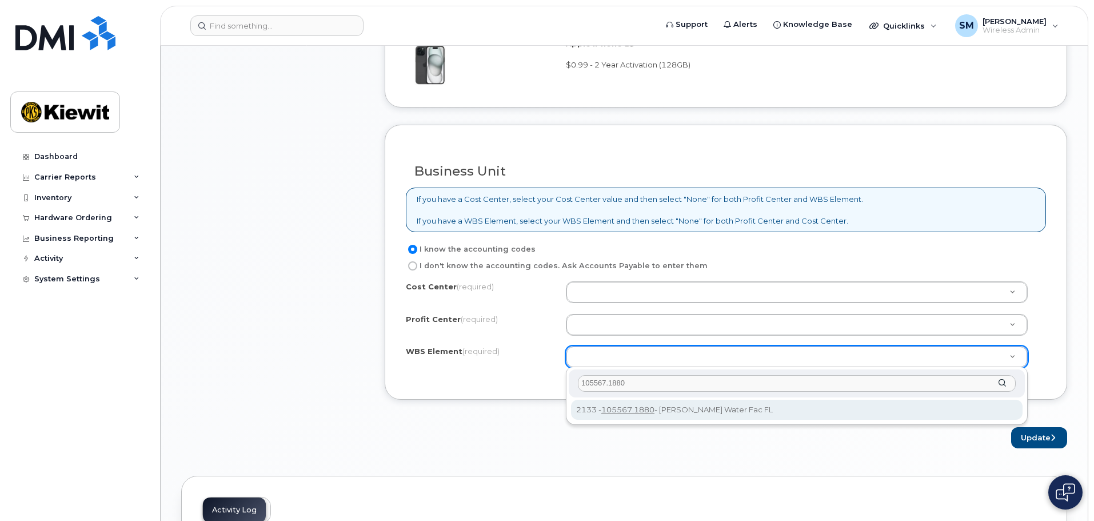
type input "105567.1880"
type input "105567.1882"
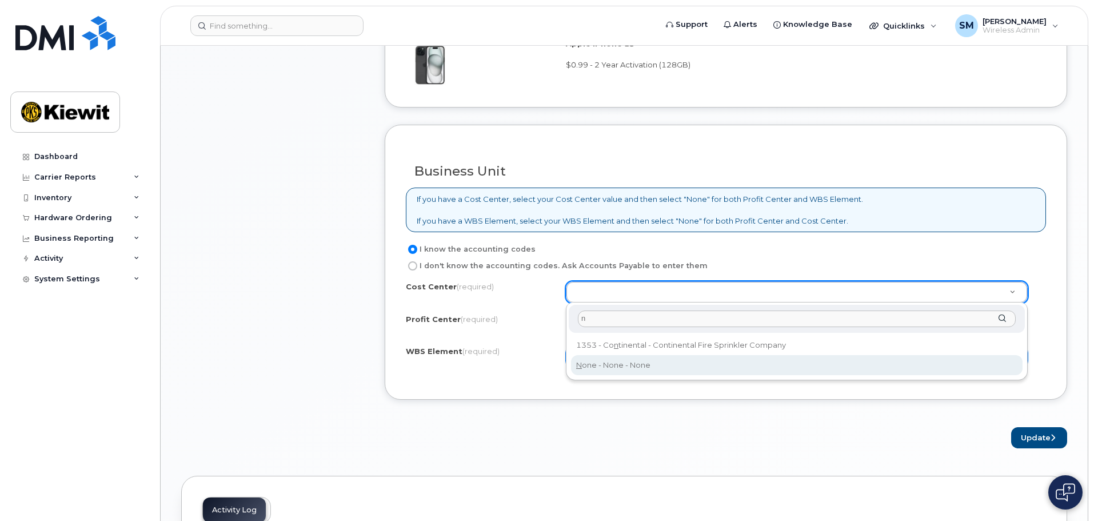
type input "n"
type input "None"
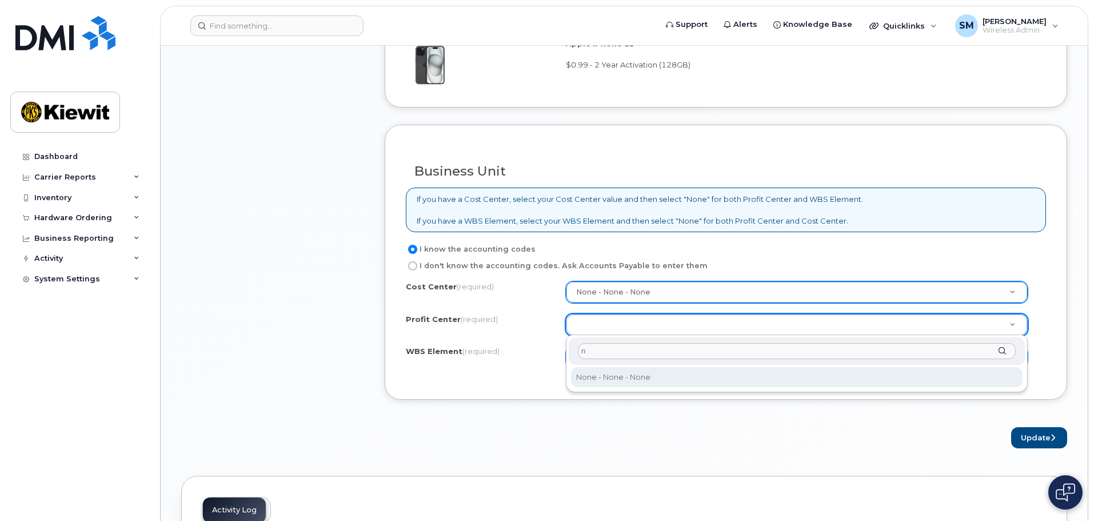
type input "n"
select select "None"
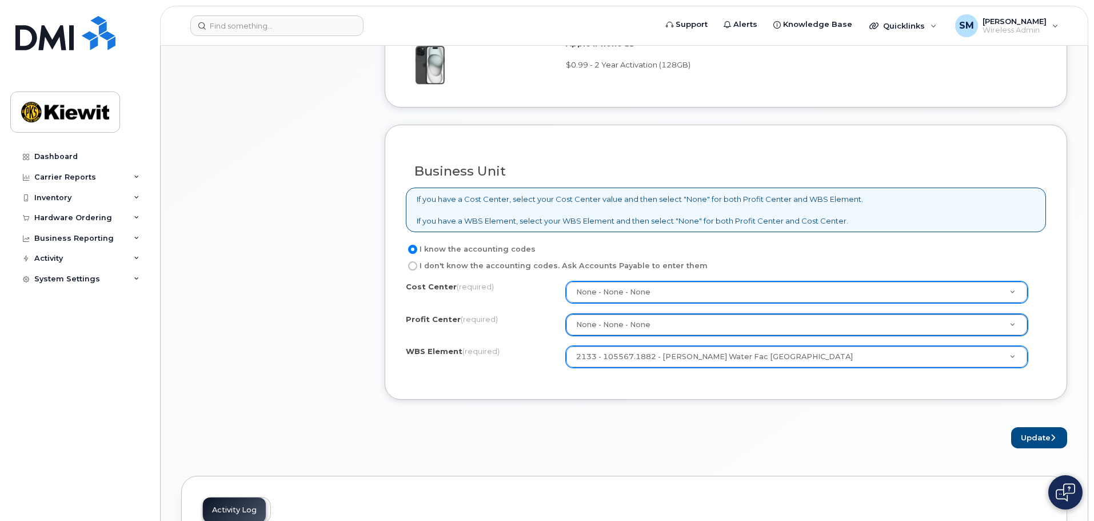
drag, startPoint x: 708, startPoint y: 425, endPoint x: 1022, endPoint y: 430, distance: 313.7
click at [710, 425] on form "Existing User Additional cost to upgrading the device Selected device is Eligib…" at bounding box center [726, 41] width 682 height 814
click at [1040, 437] on button "Update" at bounding box center [1039, 437] width 56 height 21
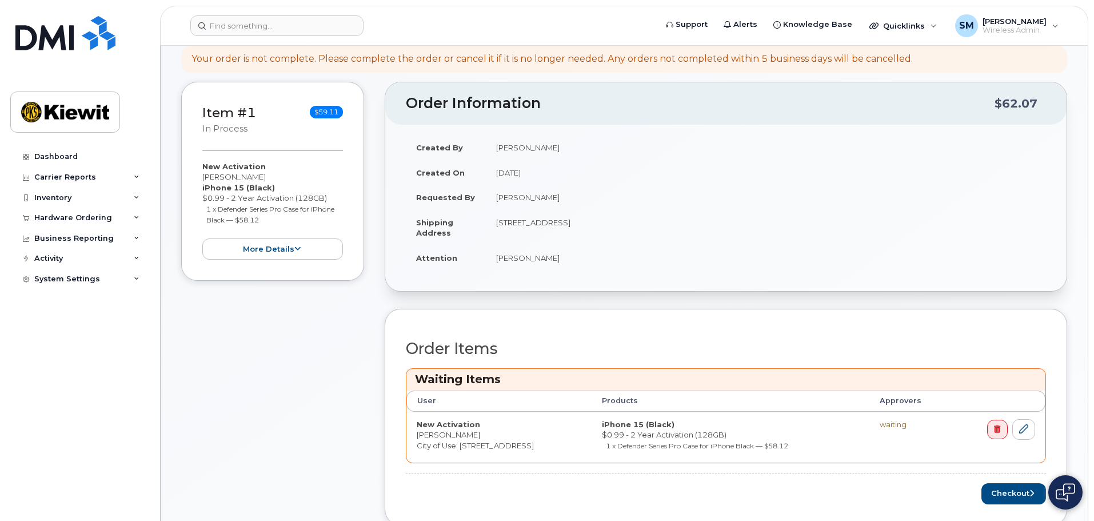
scroll to position [286, 0]
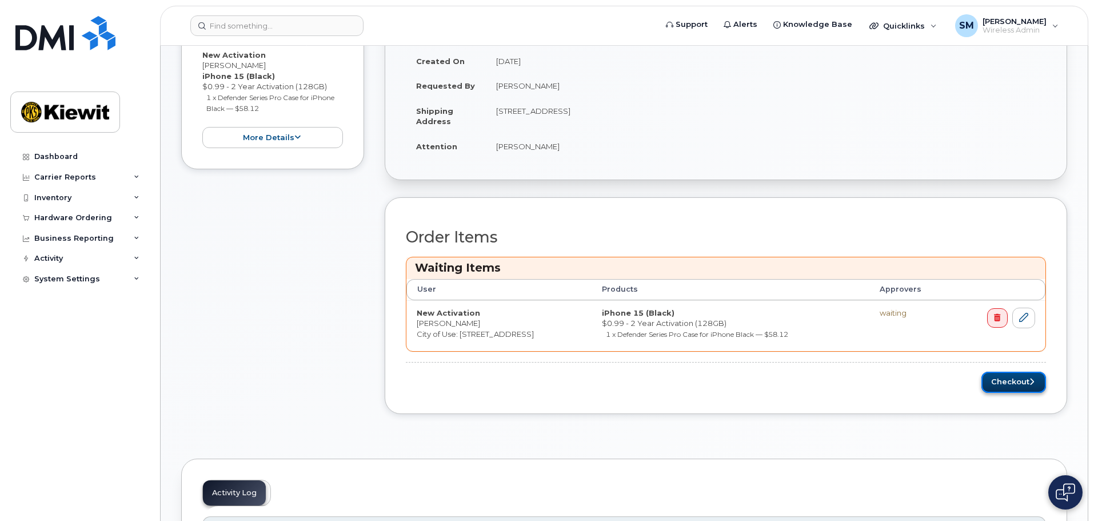
click at [1039, 374] on button "Checkout" at bounding box center [1013, 381] width 65 height 21
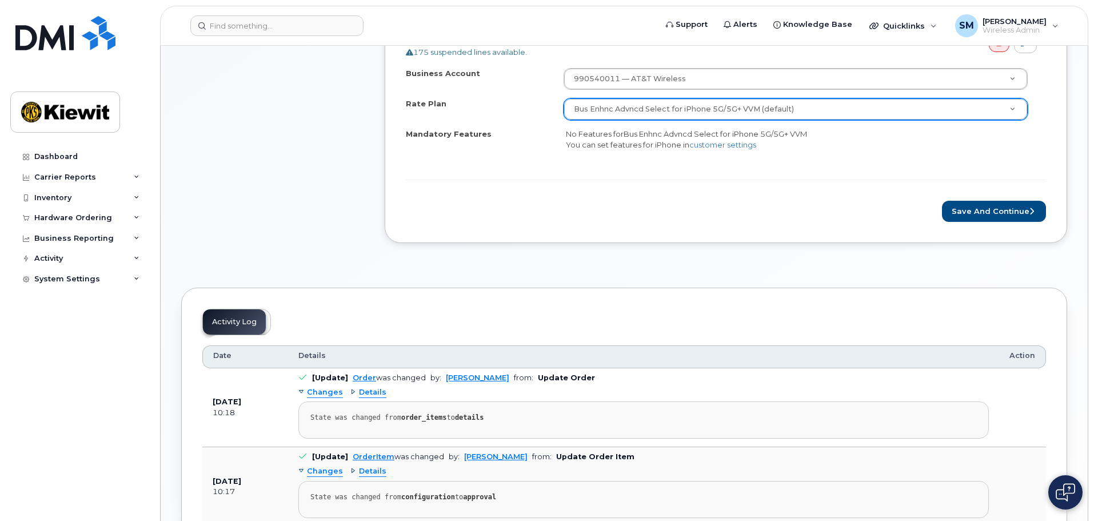
scroll to position [457, 0]
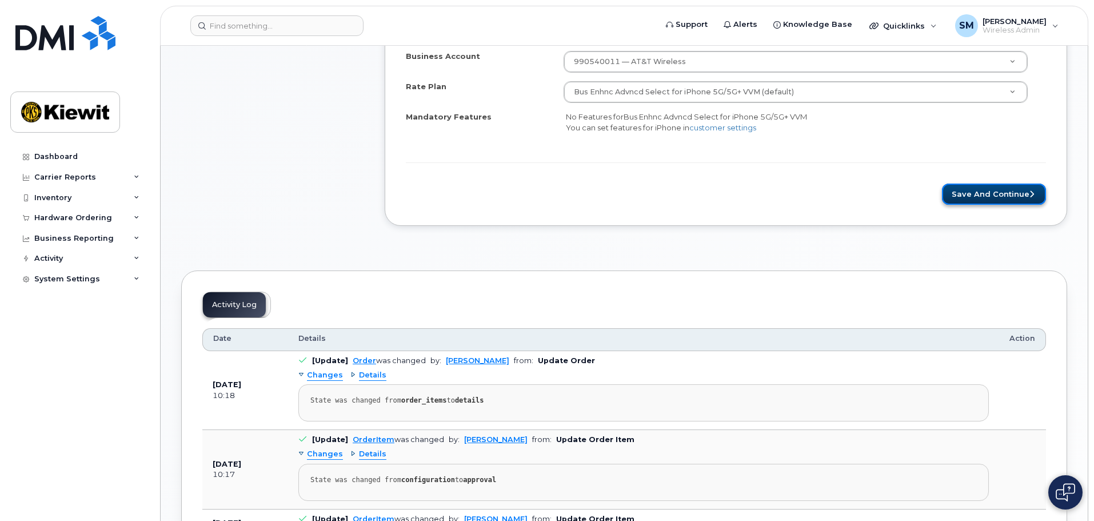
click at [1018, 203] on button "Save and Continue" at bounding box center [994, 193] width 104 height 21
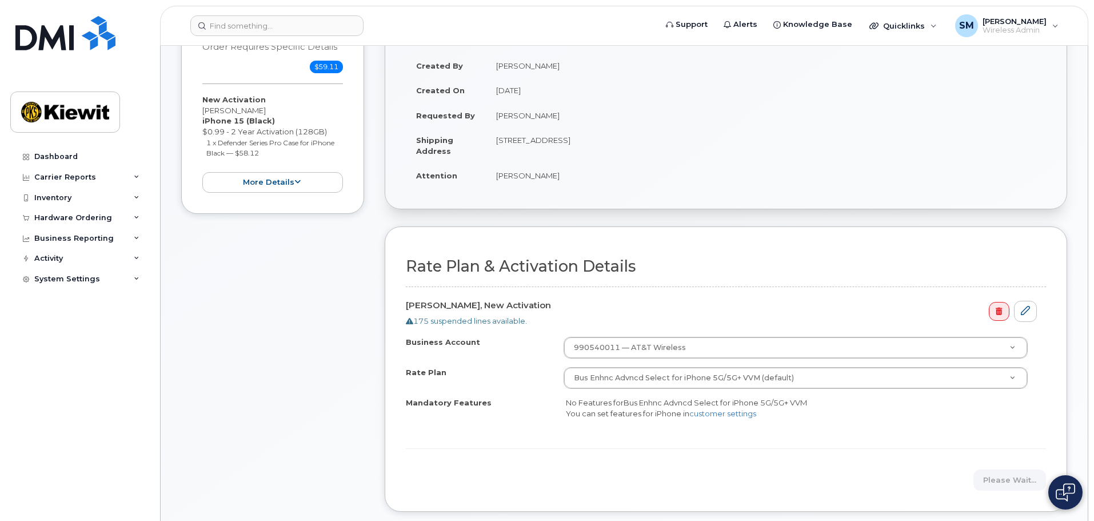
scroll to position [0, 0]
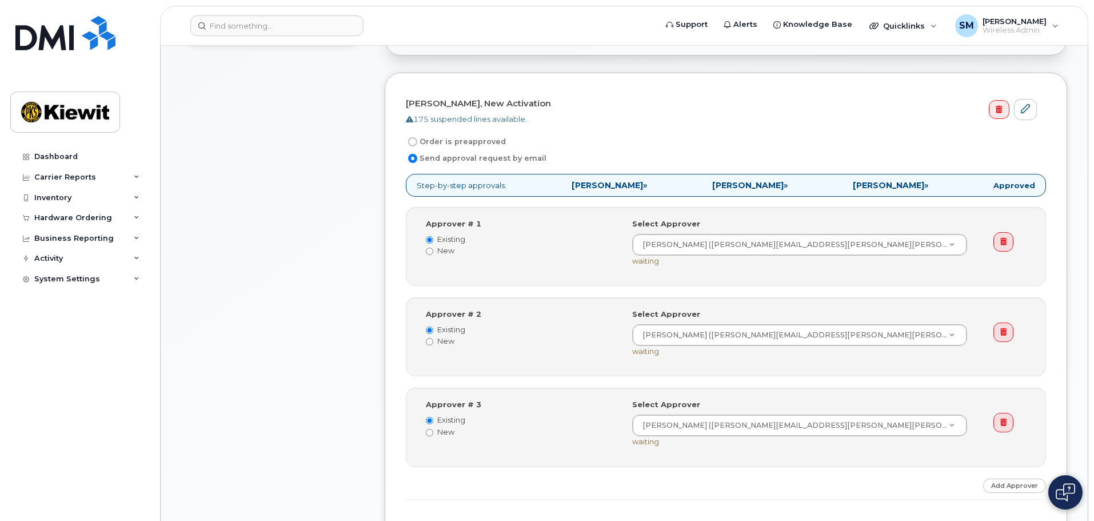
scroll to position [343, 0]
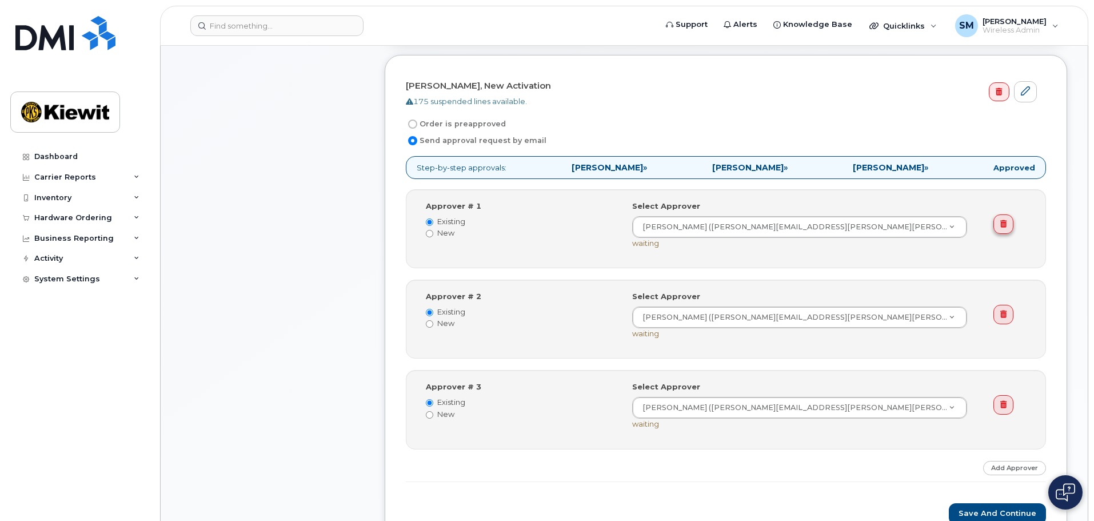
click at [999, 225] on link at bounding box center [1003, 223] width 20 height 19
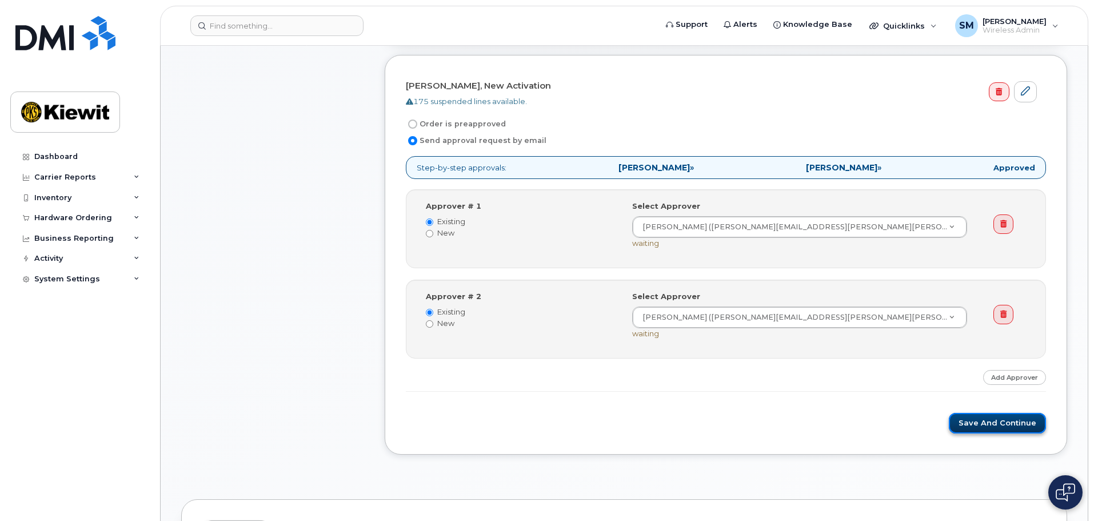
click at [986, 429] on button "Save and Continue" at bounding box center [996, 423] width 97 height 21
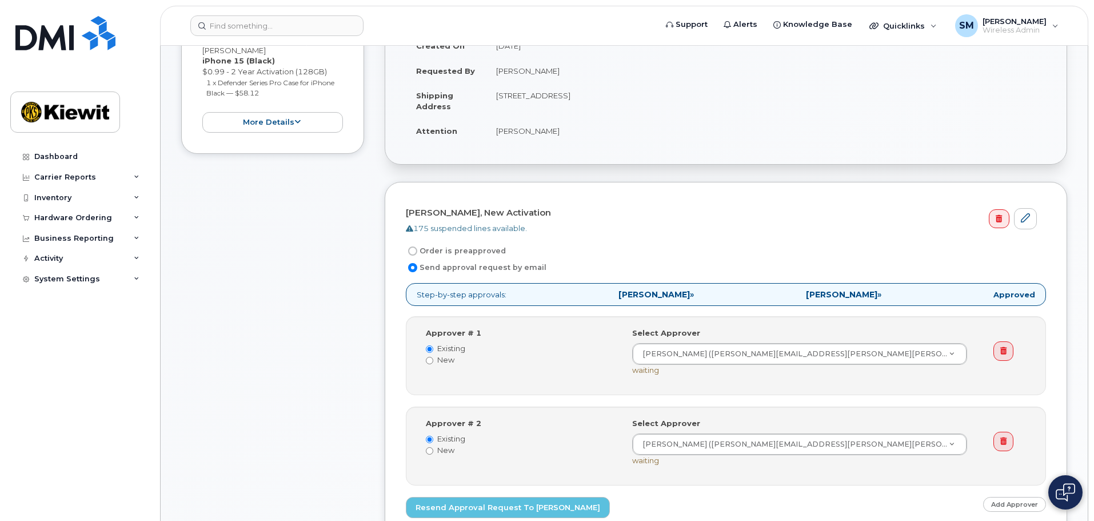
scroll to position [229, 0]
